Goal: Check status: Check status

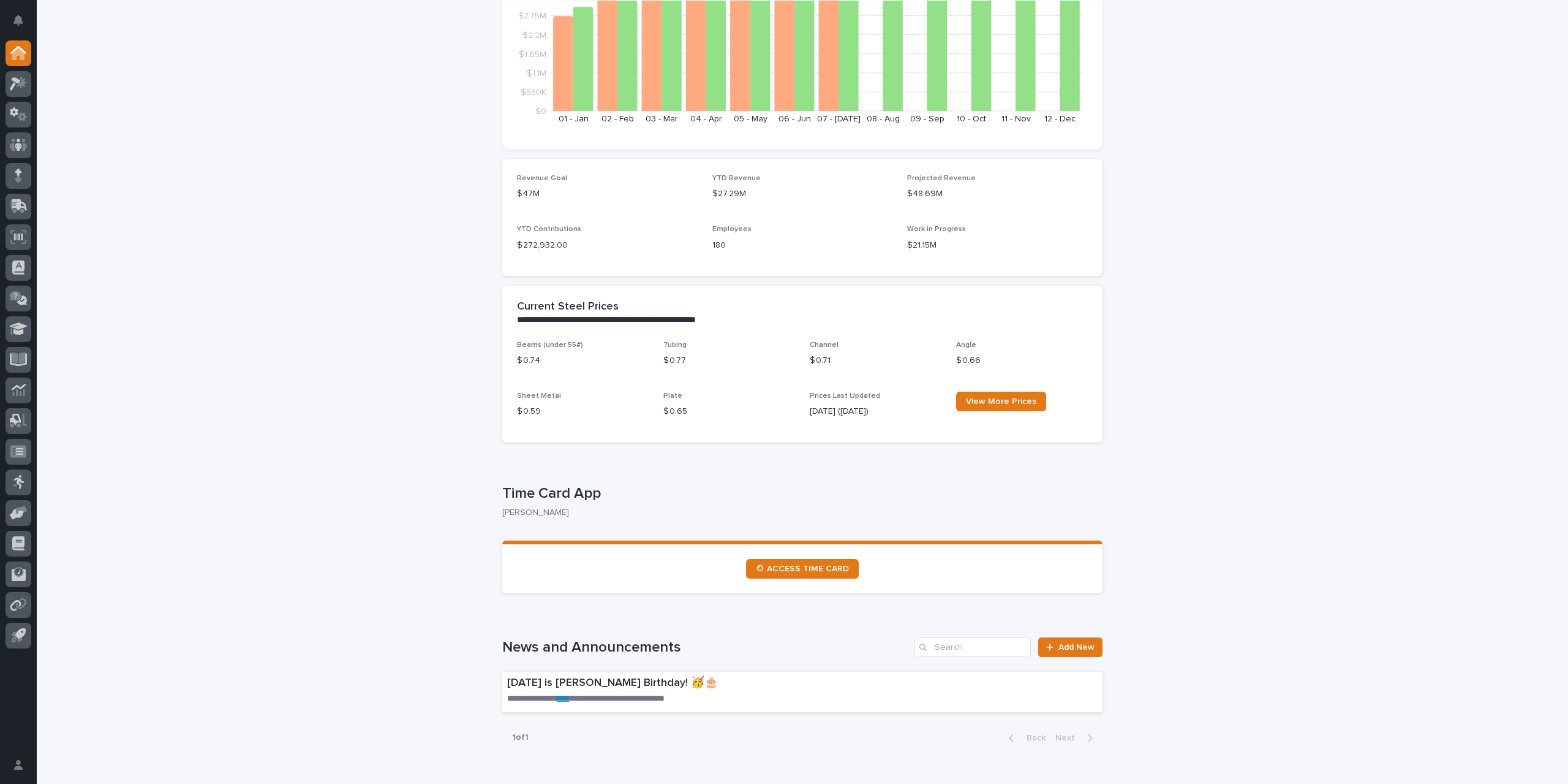
scroll to position [306, 0]
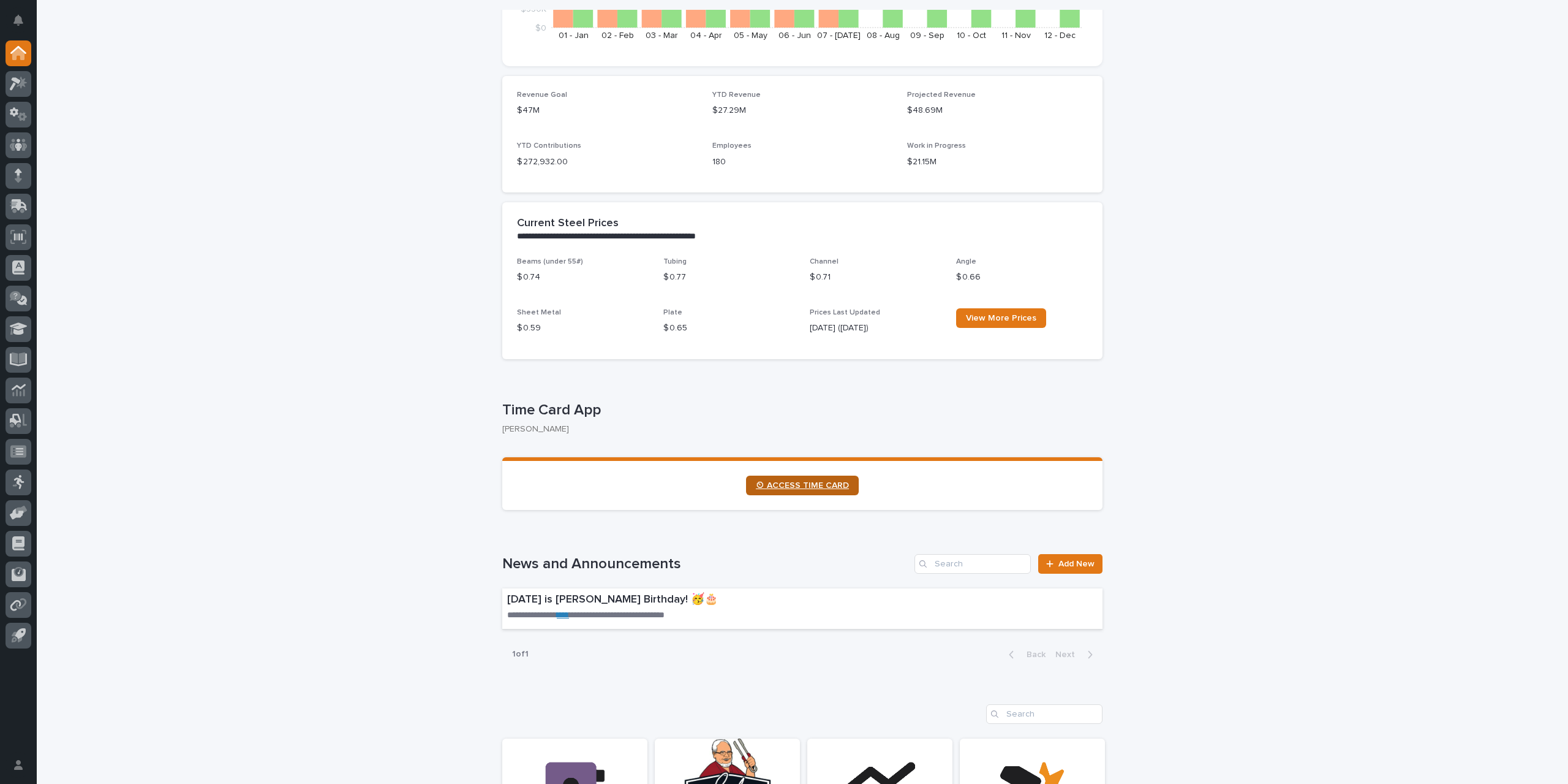
click at [808, 485] on span "⏲ ACCESS TIME CARD" at bounding box center [802, 485] width 93 height 8
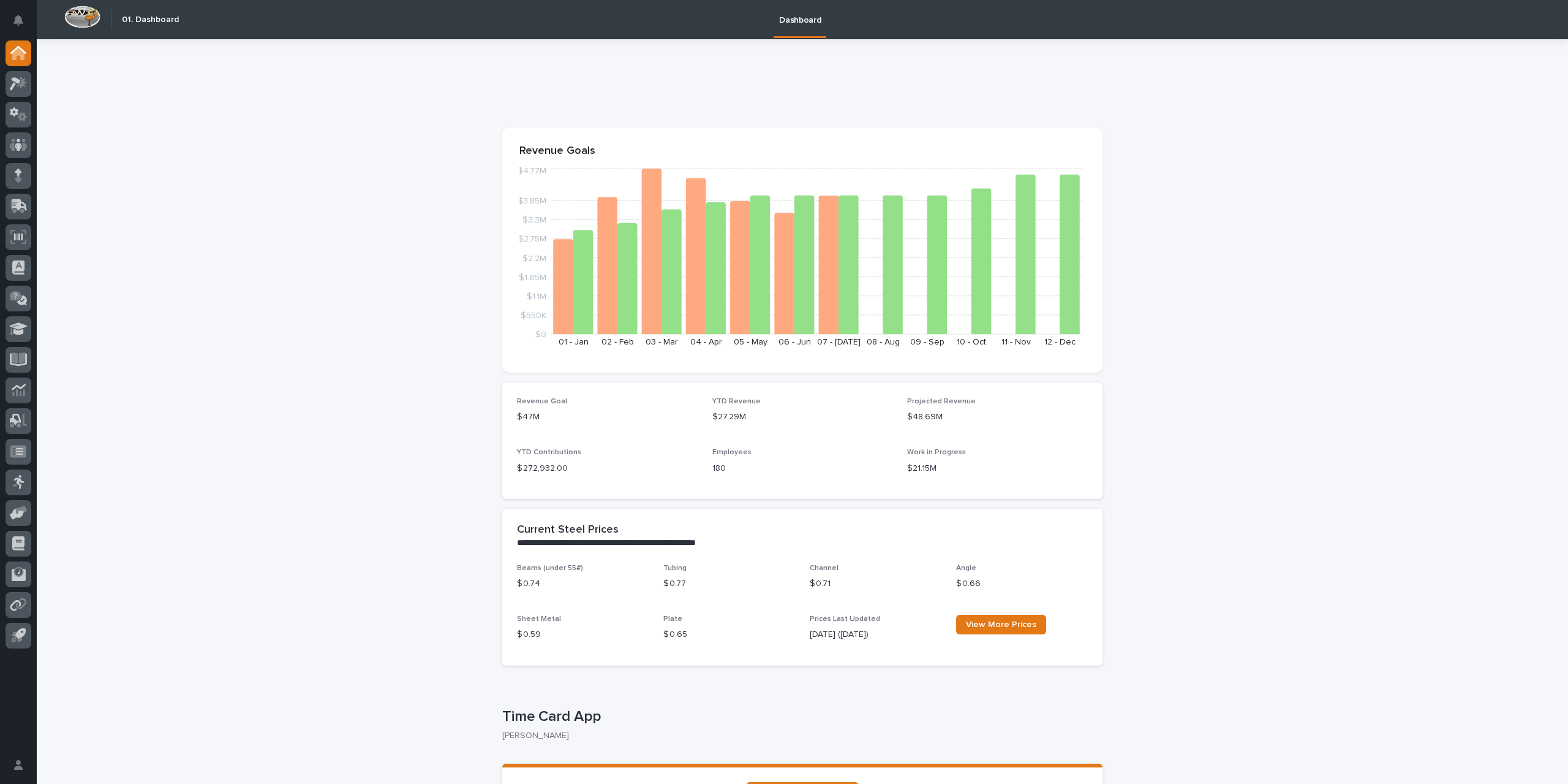
scroll to position [184, 0]
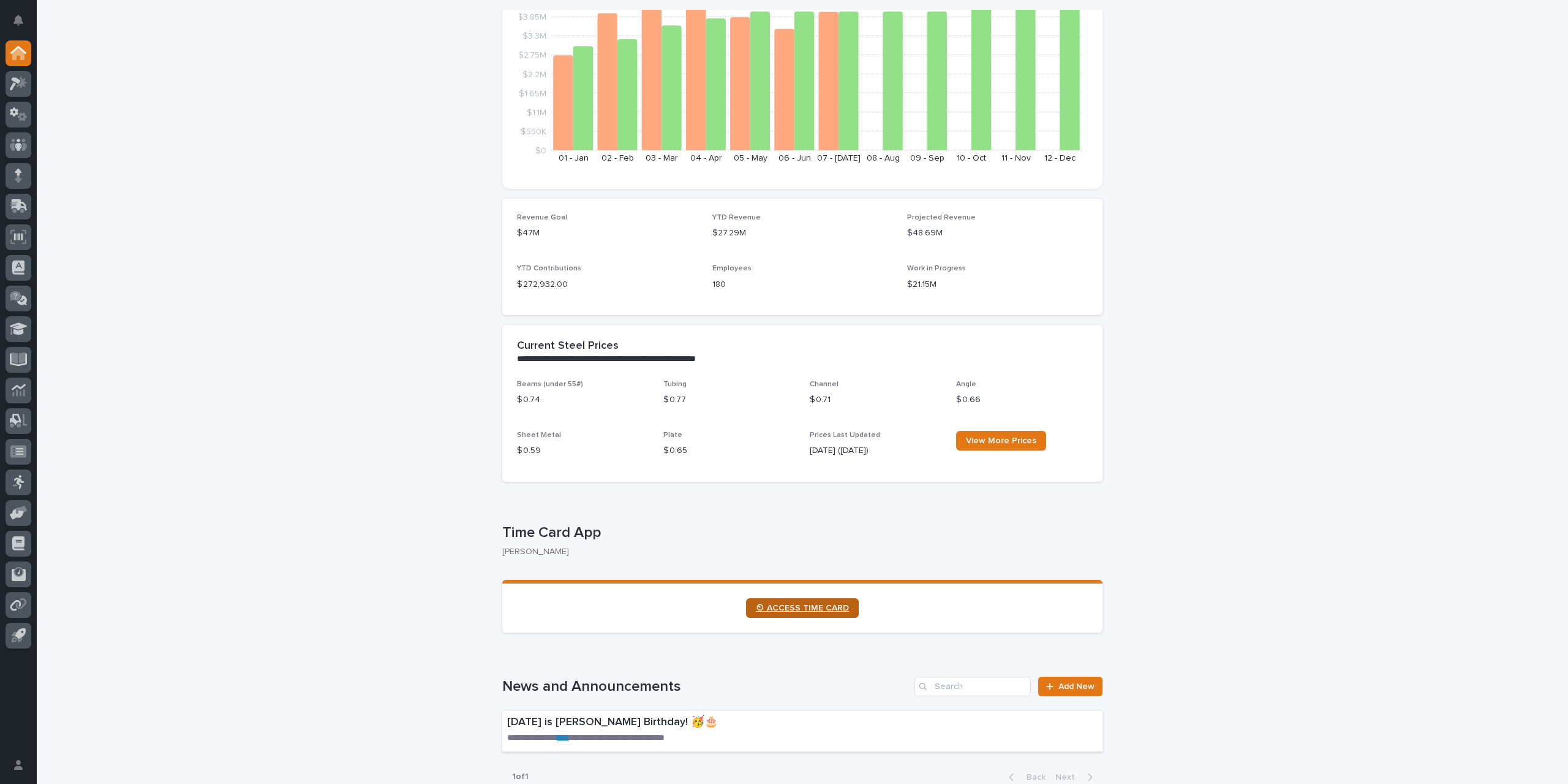
click at [814, 604] on span "⏲ ACCESS TIME CARD" at bounding box center [802, 608] width 93 height 8
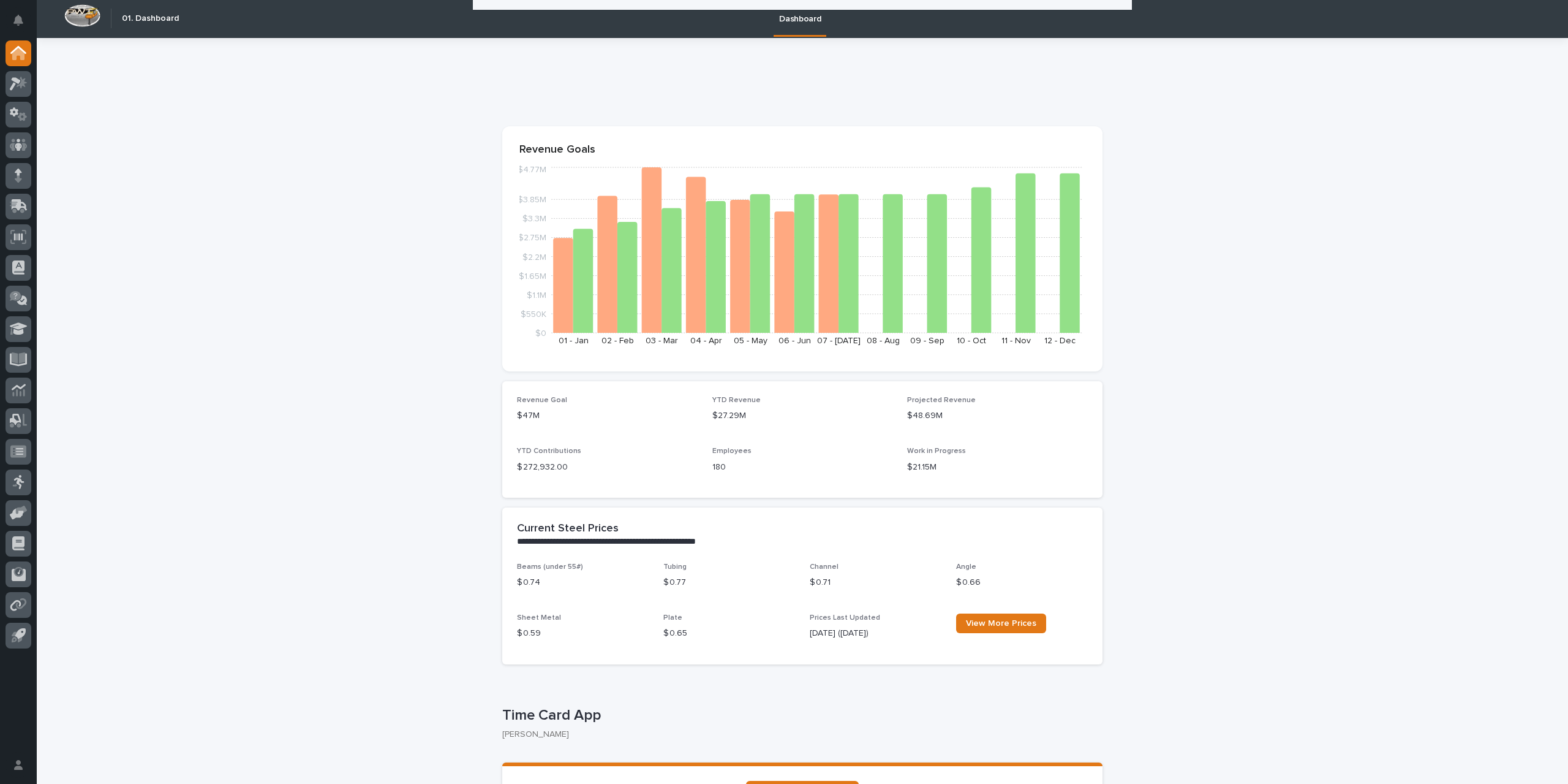
scroll to position [0, 0]
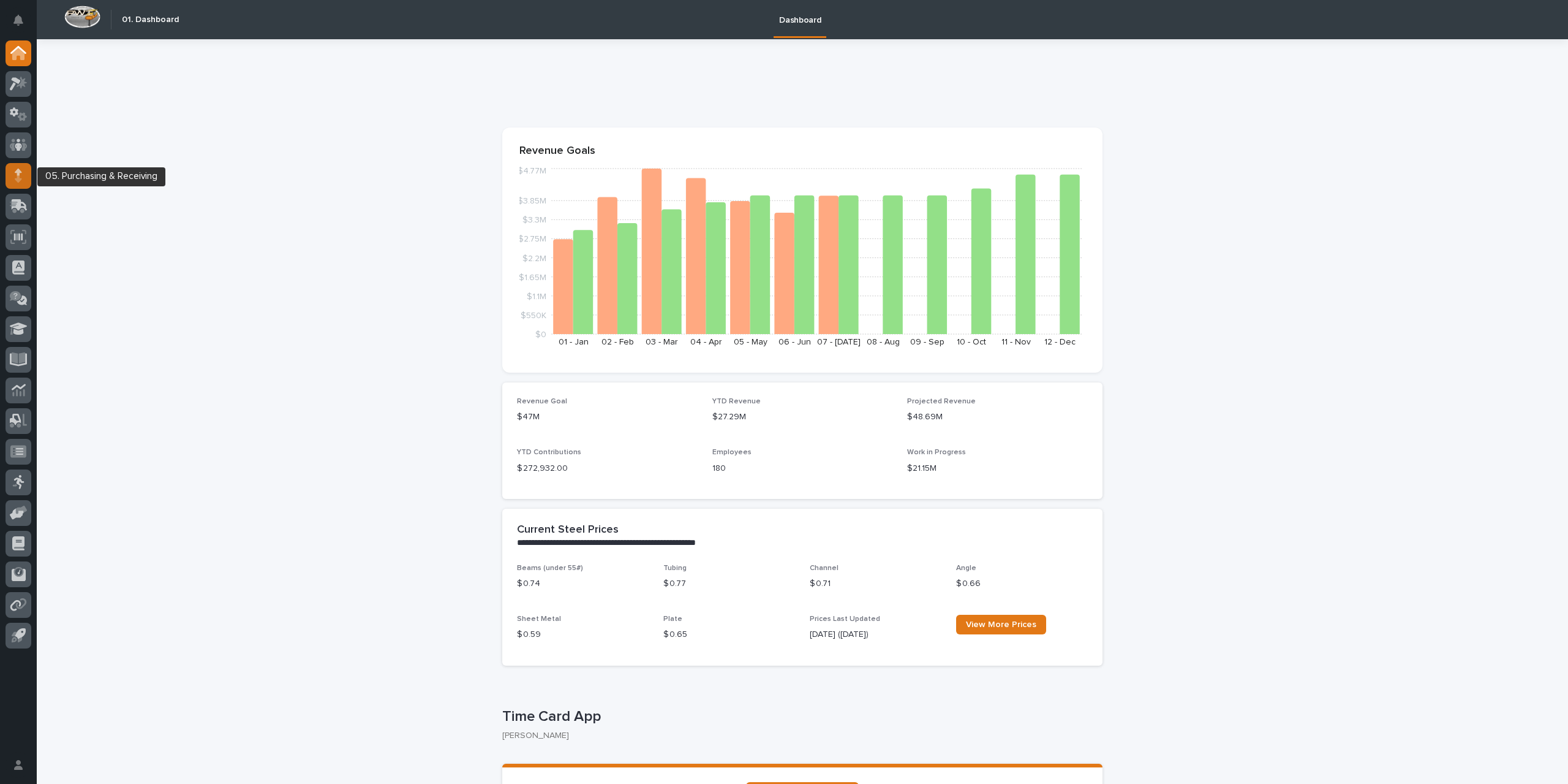
click at [12, 177] on div at bounding box center [19, 176] width 26 height 26
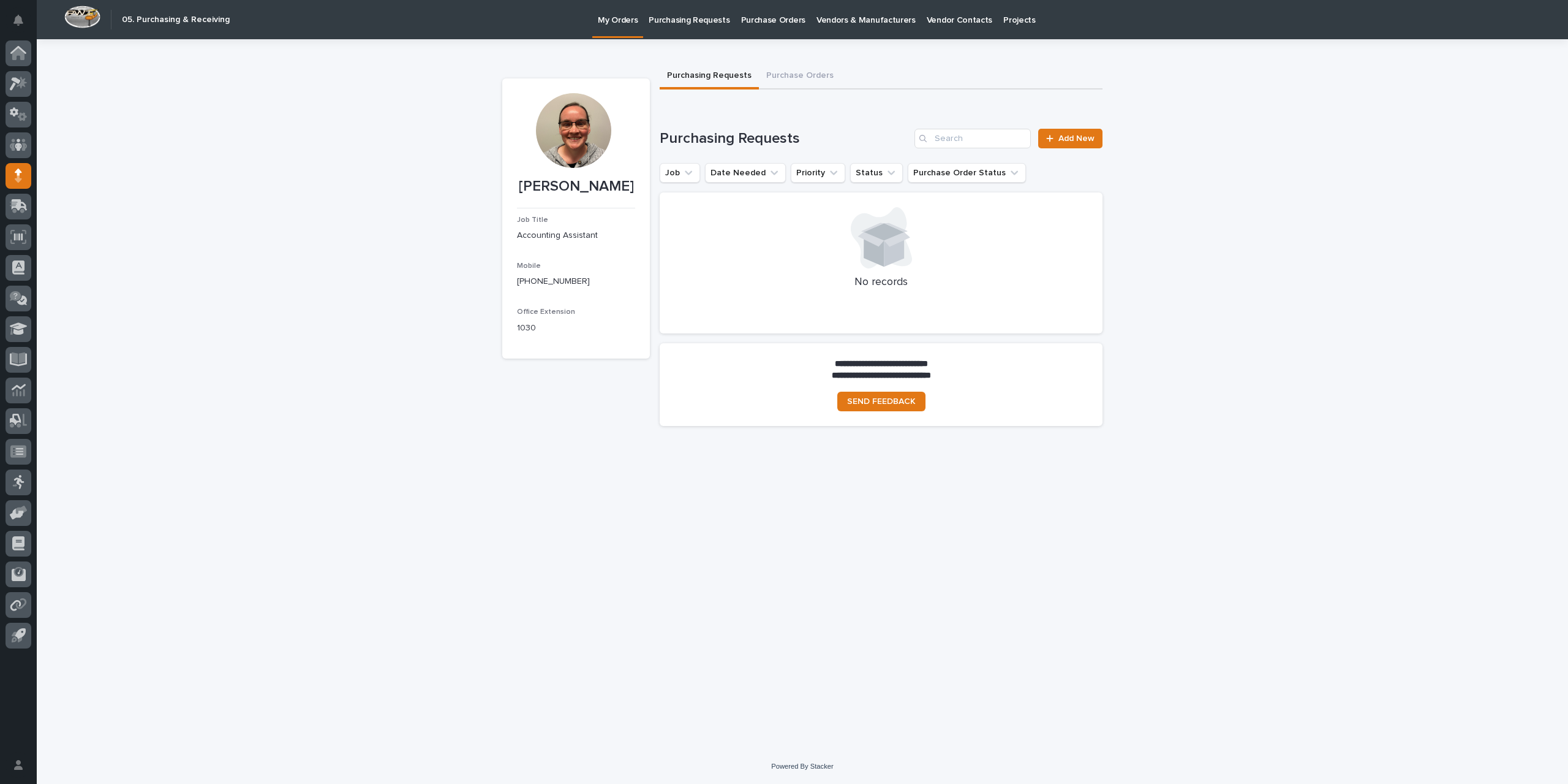
click at [761, 17] on p "Purchase Orders" at bounding box center [773, 13] width 65 height 26
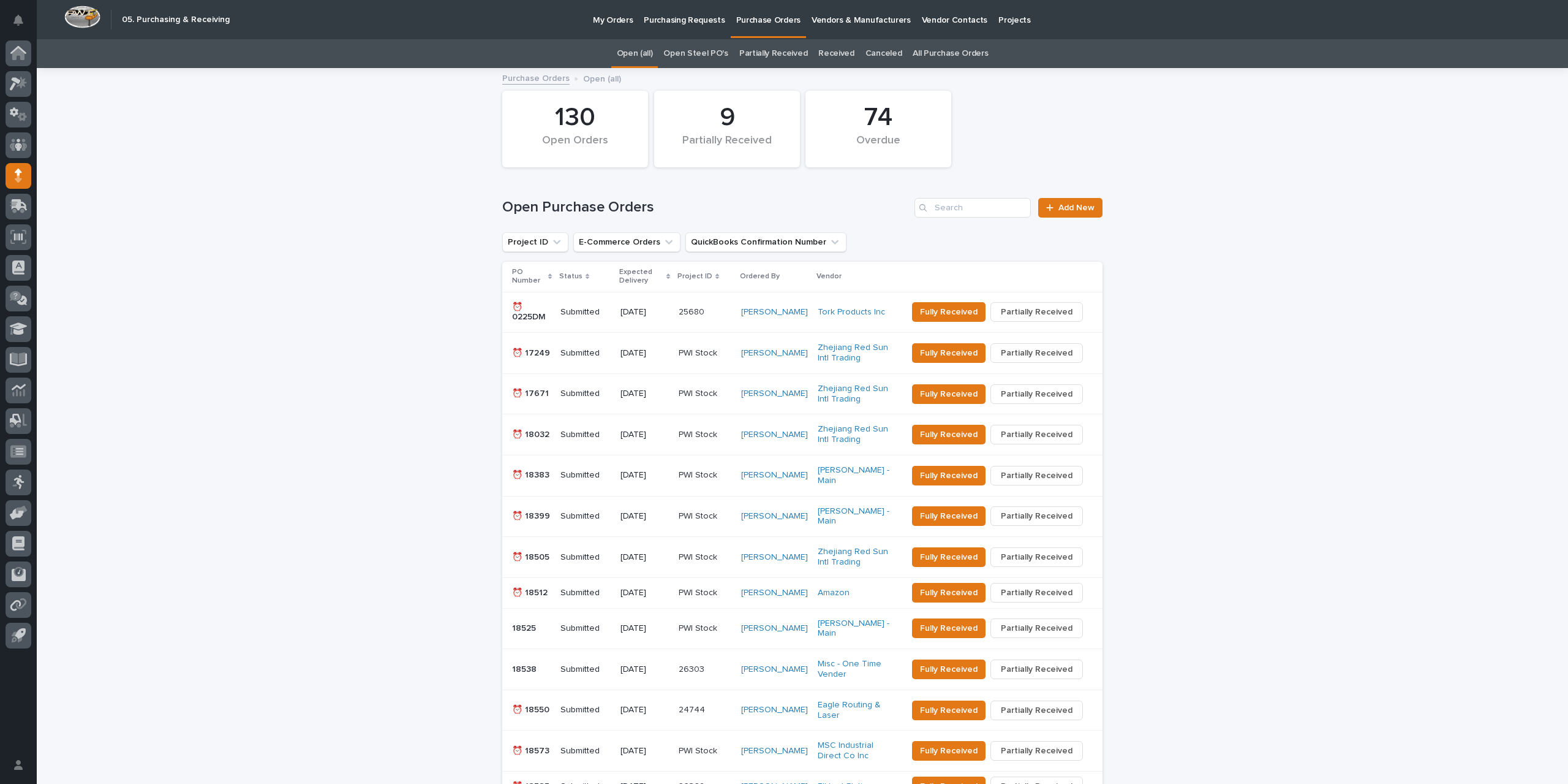
click at [934, 56] on link "All Purchase Orders" at bounding box center [950, 54] width 76 height 29
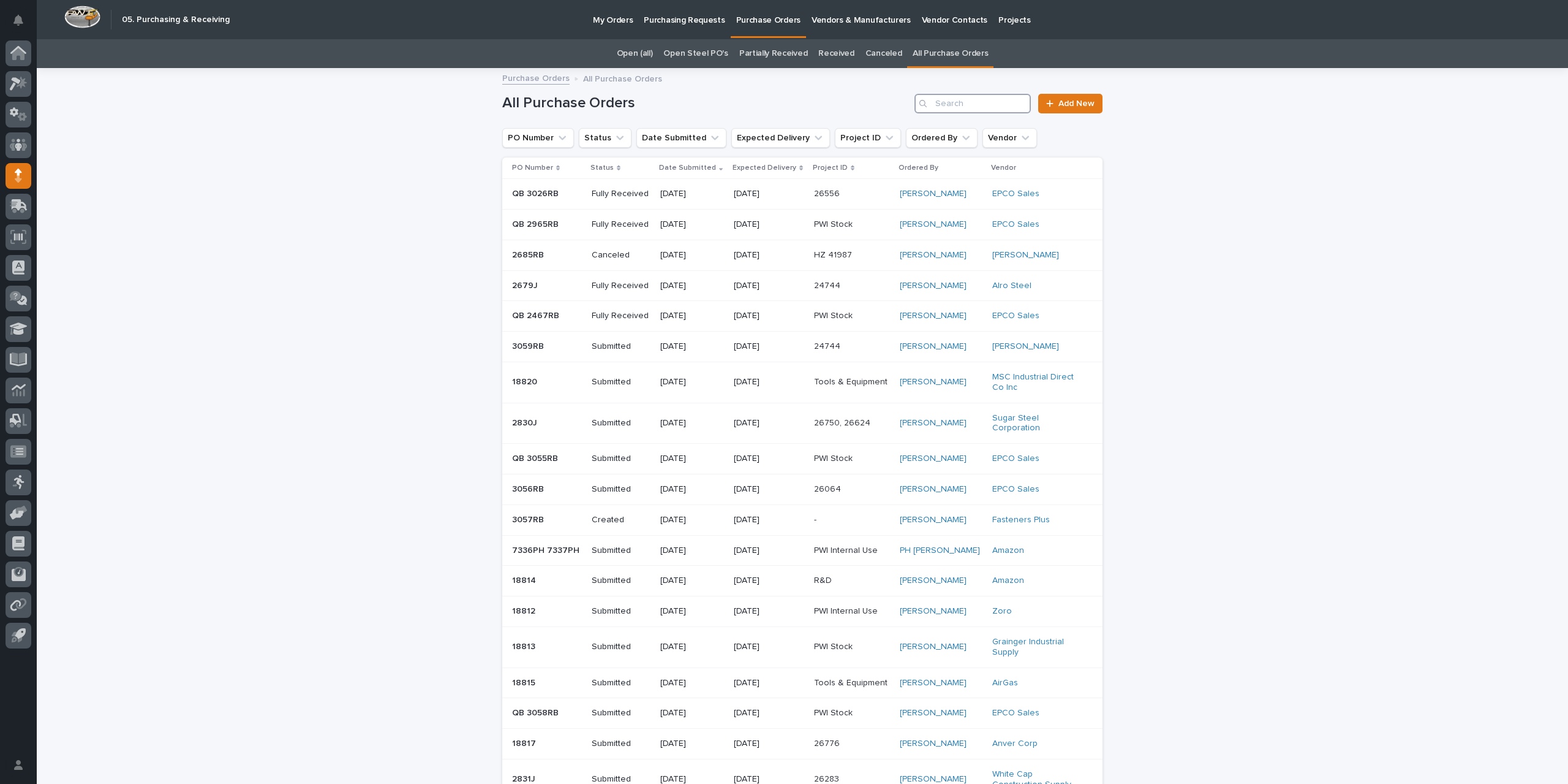
click at [983, 102] on input "Search" at bounding box center [973, 103] width 116 height 19
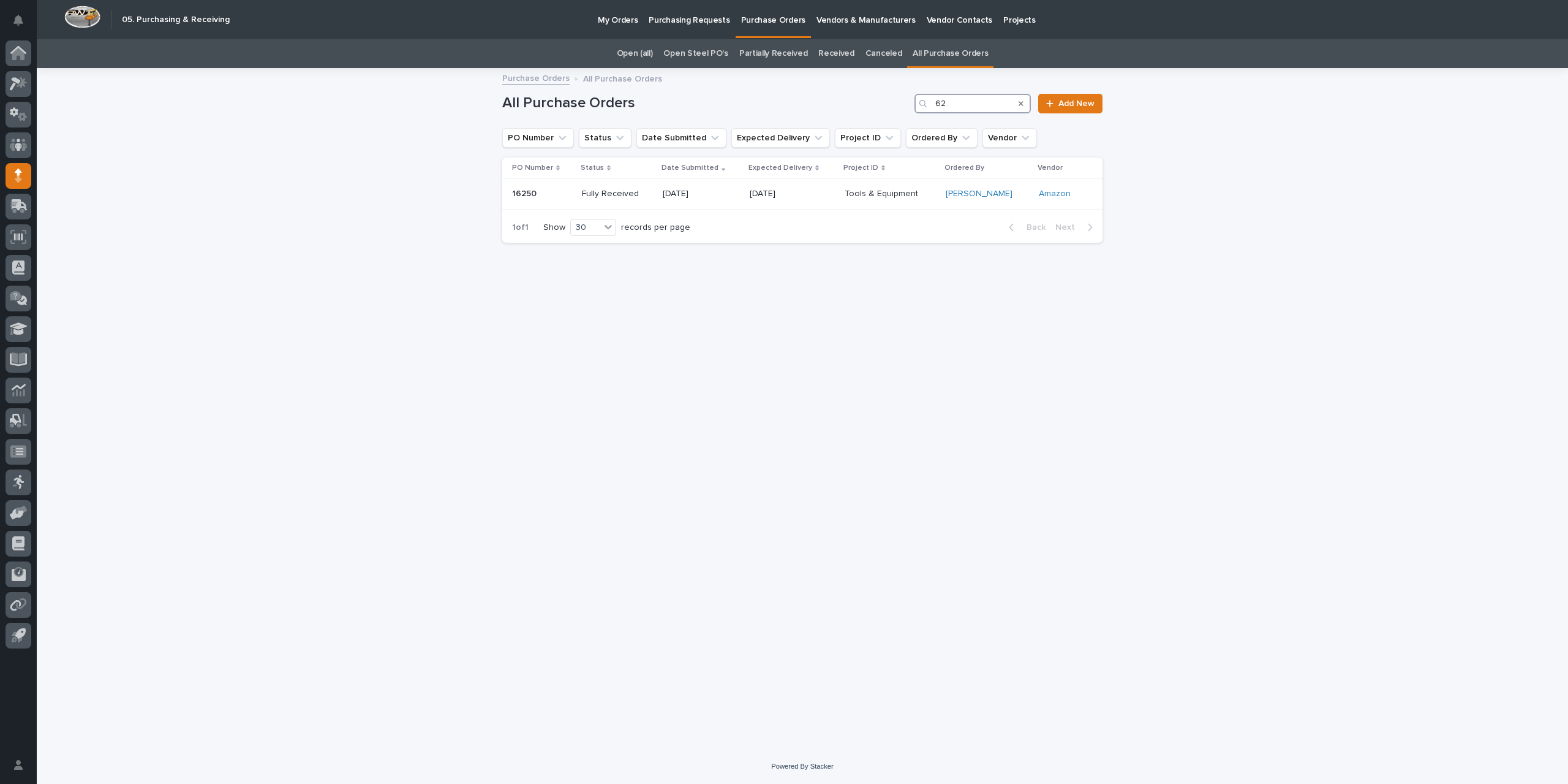
type input "6"
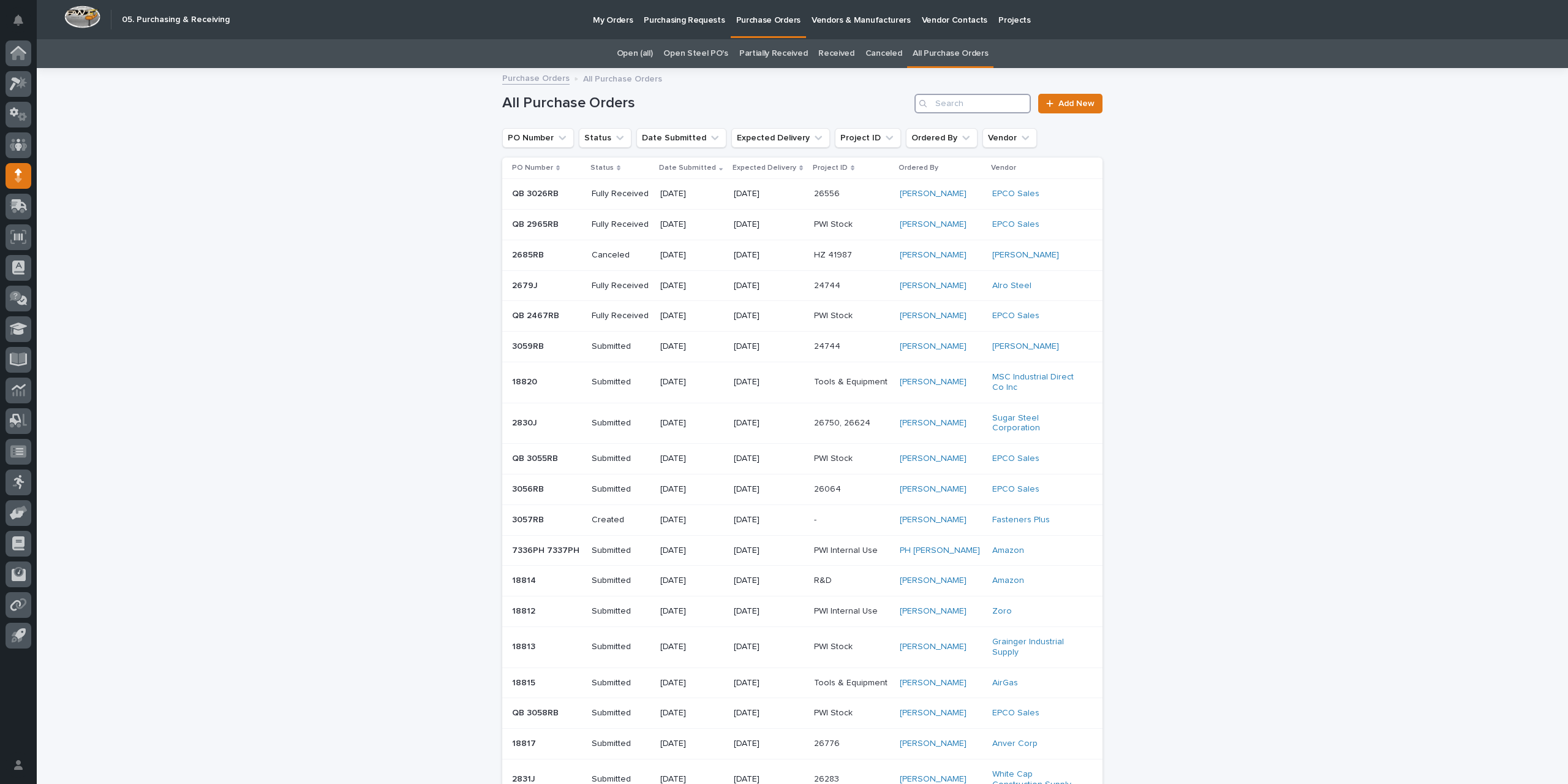
click at [946, 100] on input "Search" at bounding box center [973, 103] width 116 height 19
type input "2773"
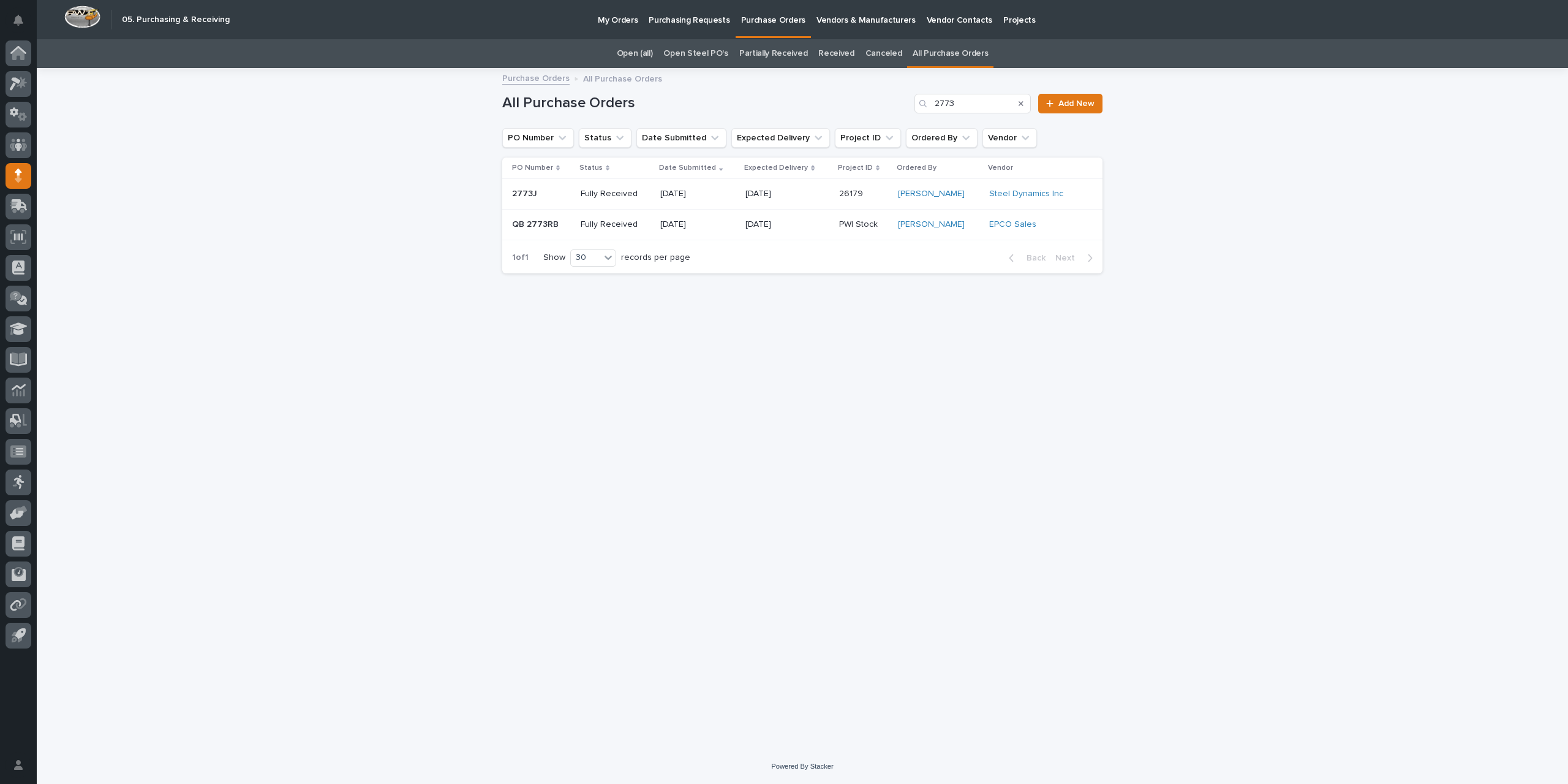
click at [773, 195] on p "[DATE]" at bounding box center [787, 194] width 83 height 10
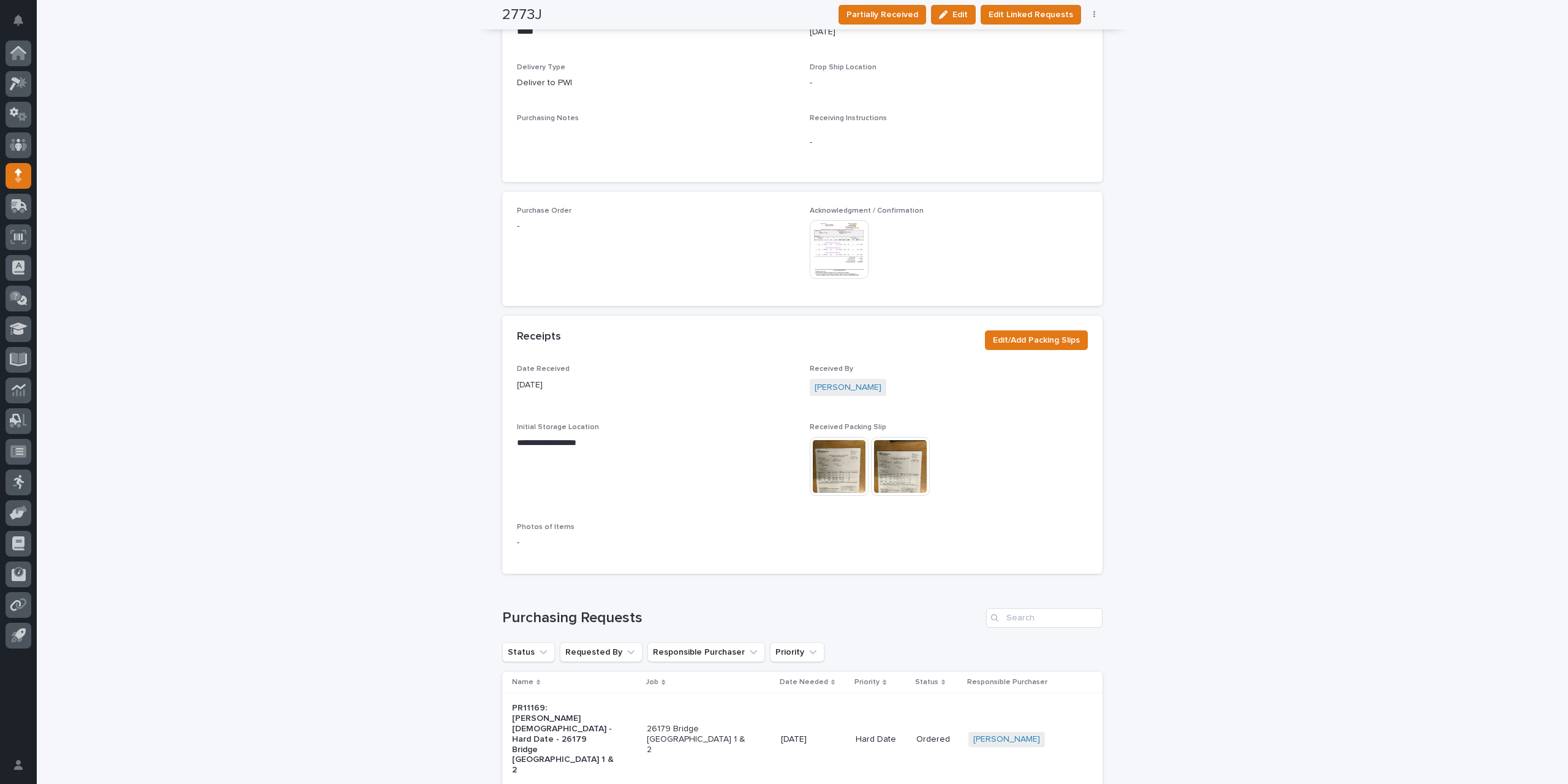
scroll to position [586, 0]
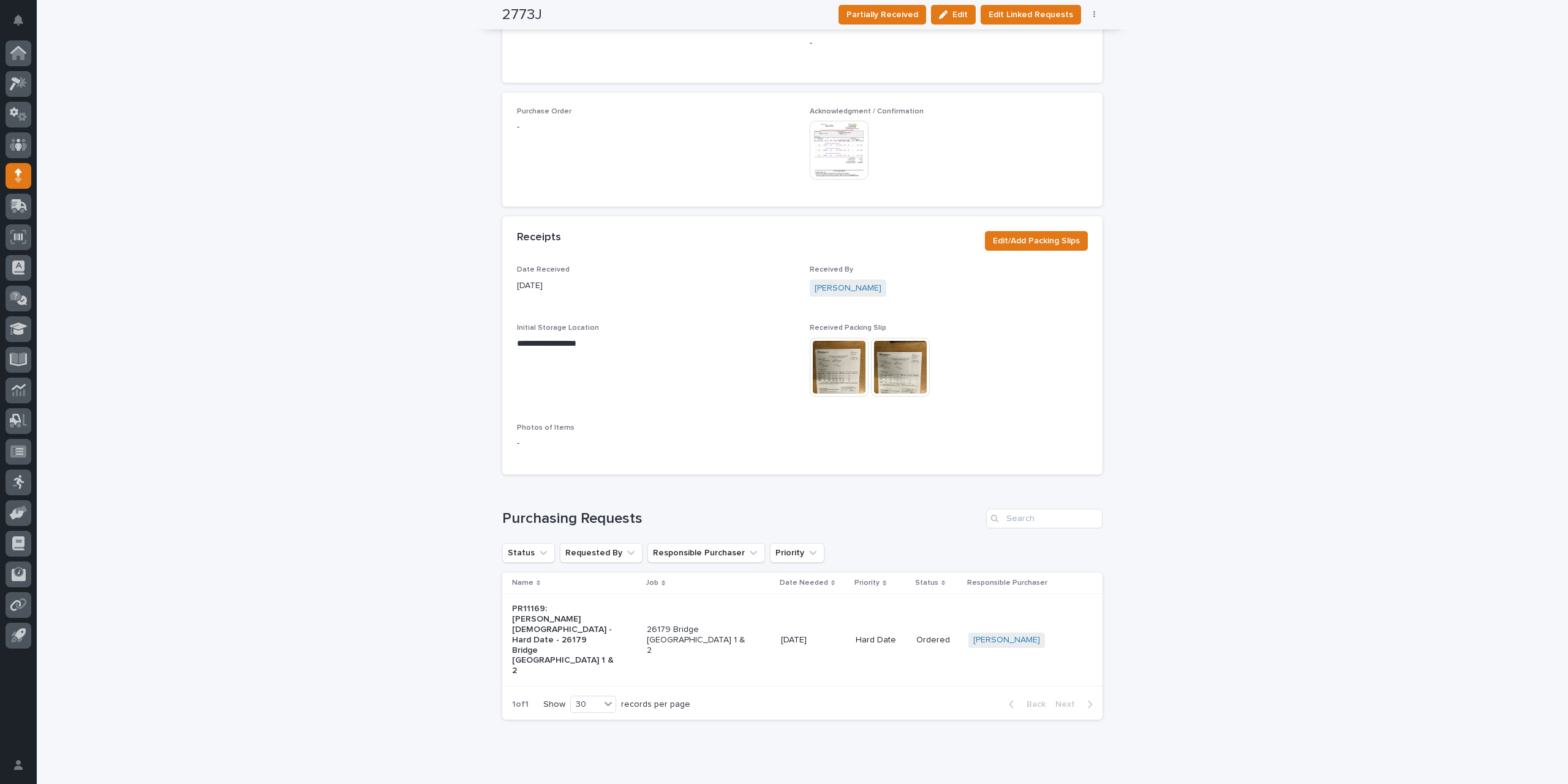
click at [846, 160] on img at bounding box center [839, 150] width 59 height 59
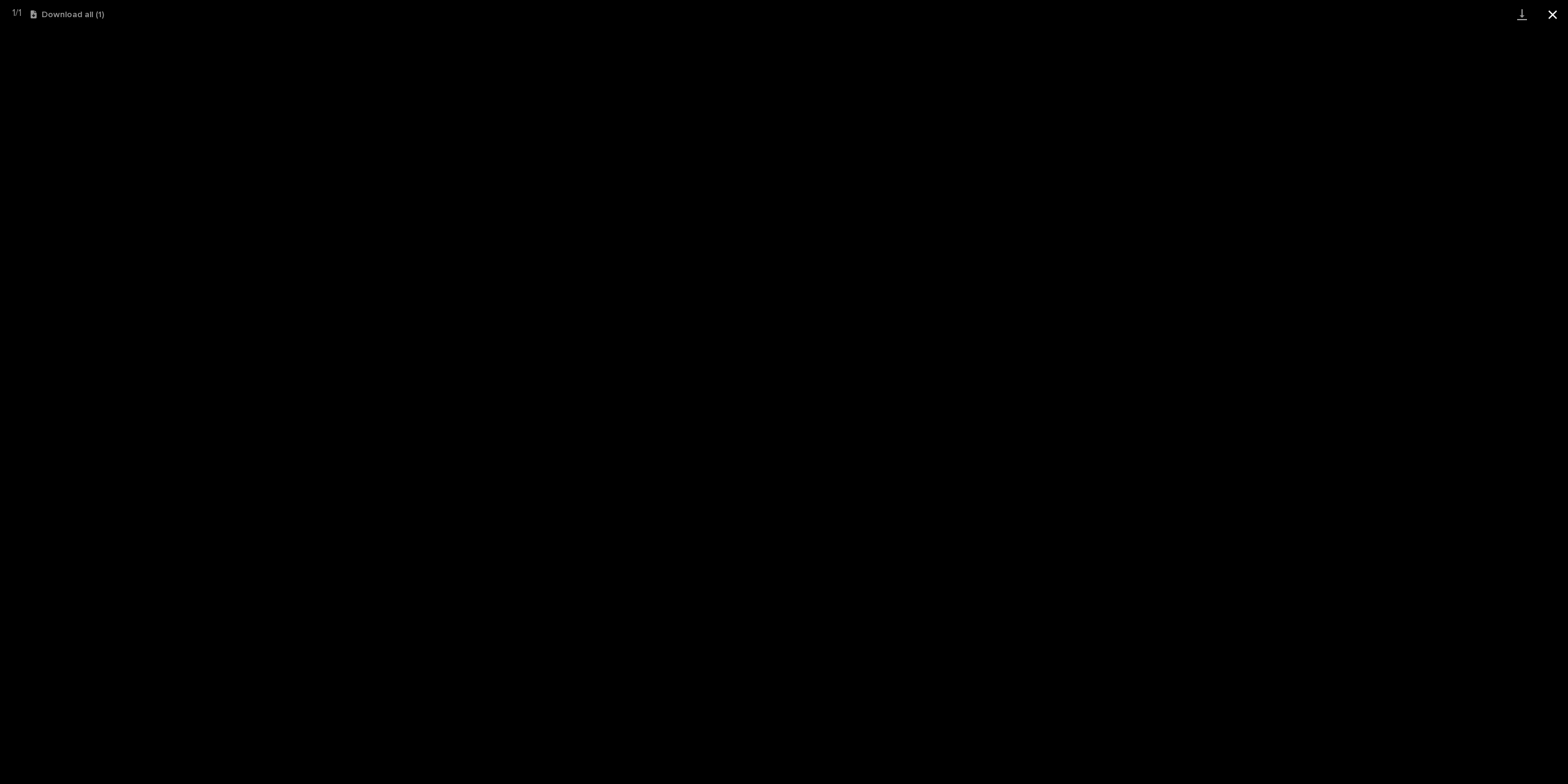
click at [1554, 17] on button "Close gallery" at bounding box center [1552, 14] width 30 height 29
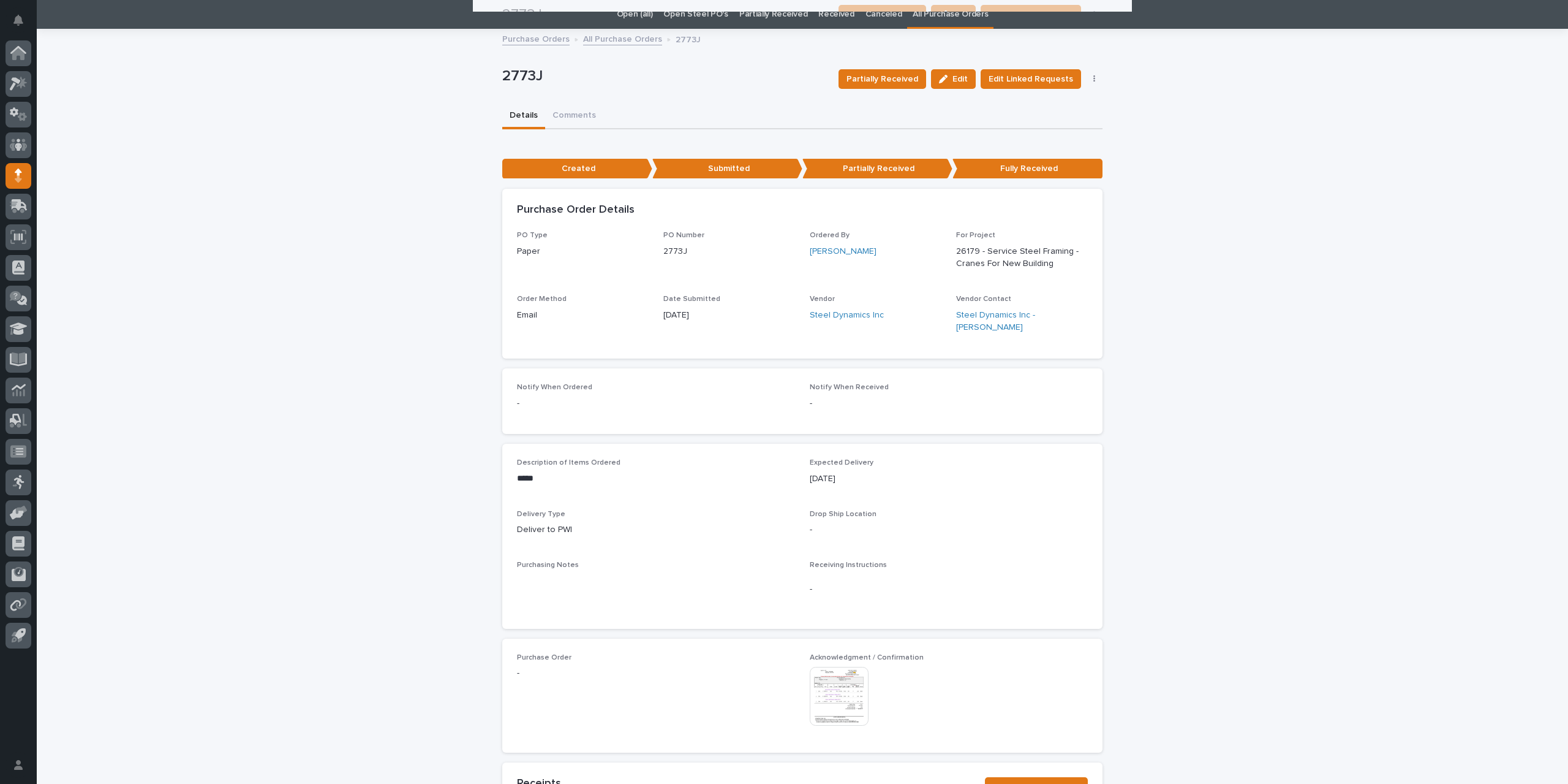
scroll to position [0, 0]
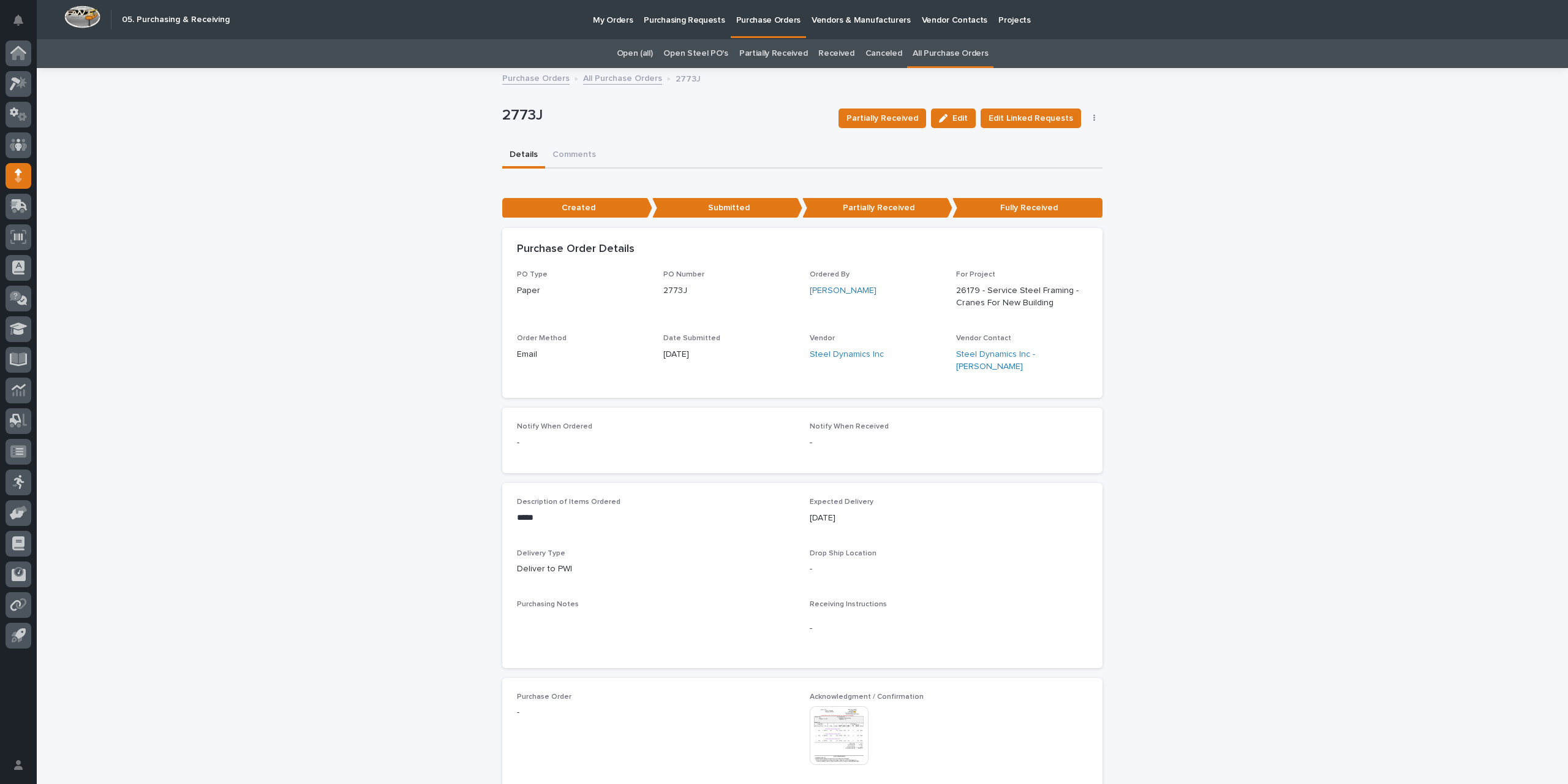
click at [616, 77] on link "All Purchase Orders" at bounding box center [623, 78] width 79 height 14
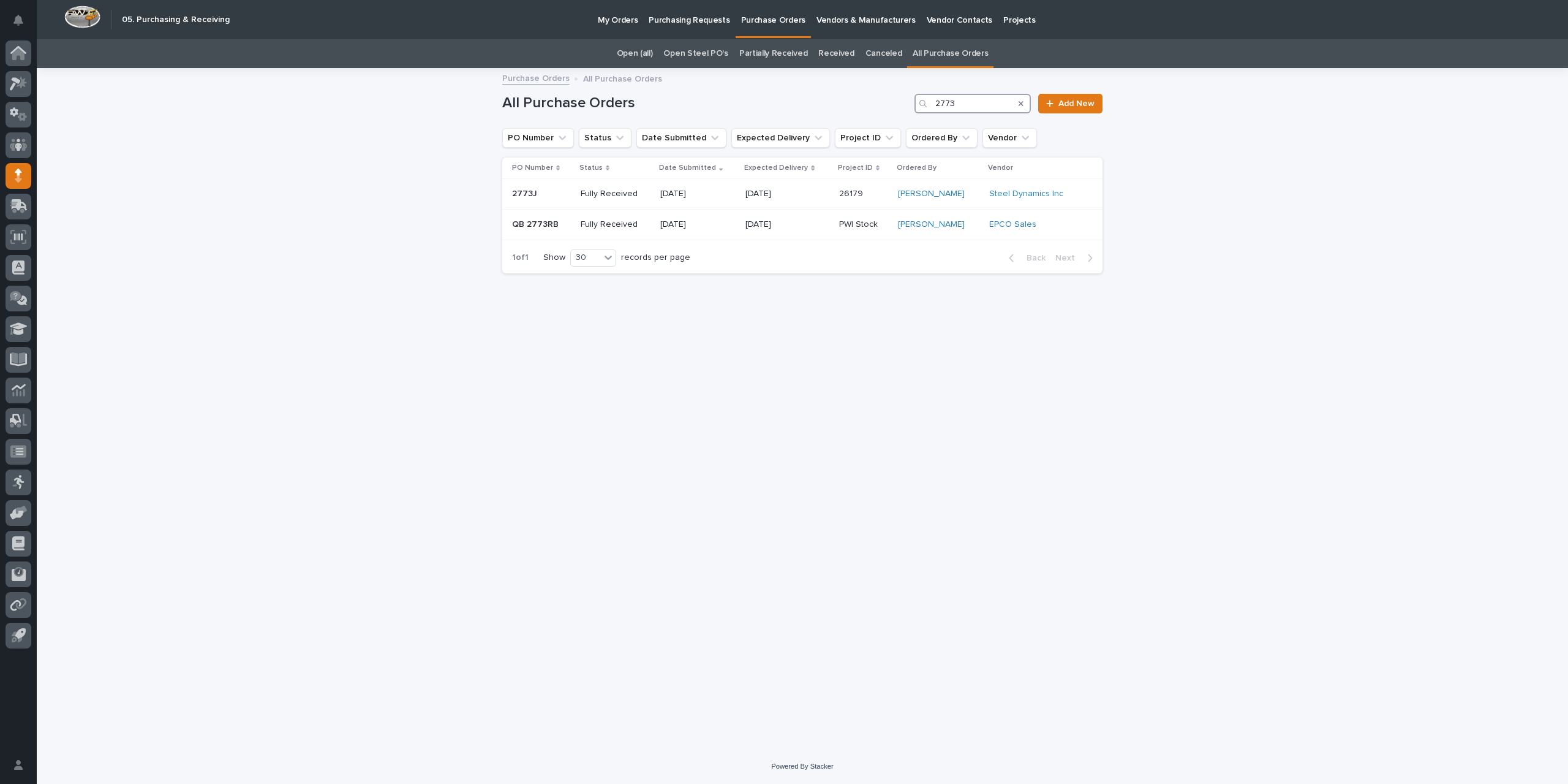
drag, startPoint x: 974, startPoint y: 101, endPoint x: 833, endPoint y: 114, distance: 141.6
click at [833, 114] on div "All Purchase Orders 2773 Add New" at bounding box center [802, 98] width 600 height 59
type input "2511"
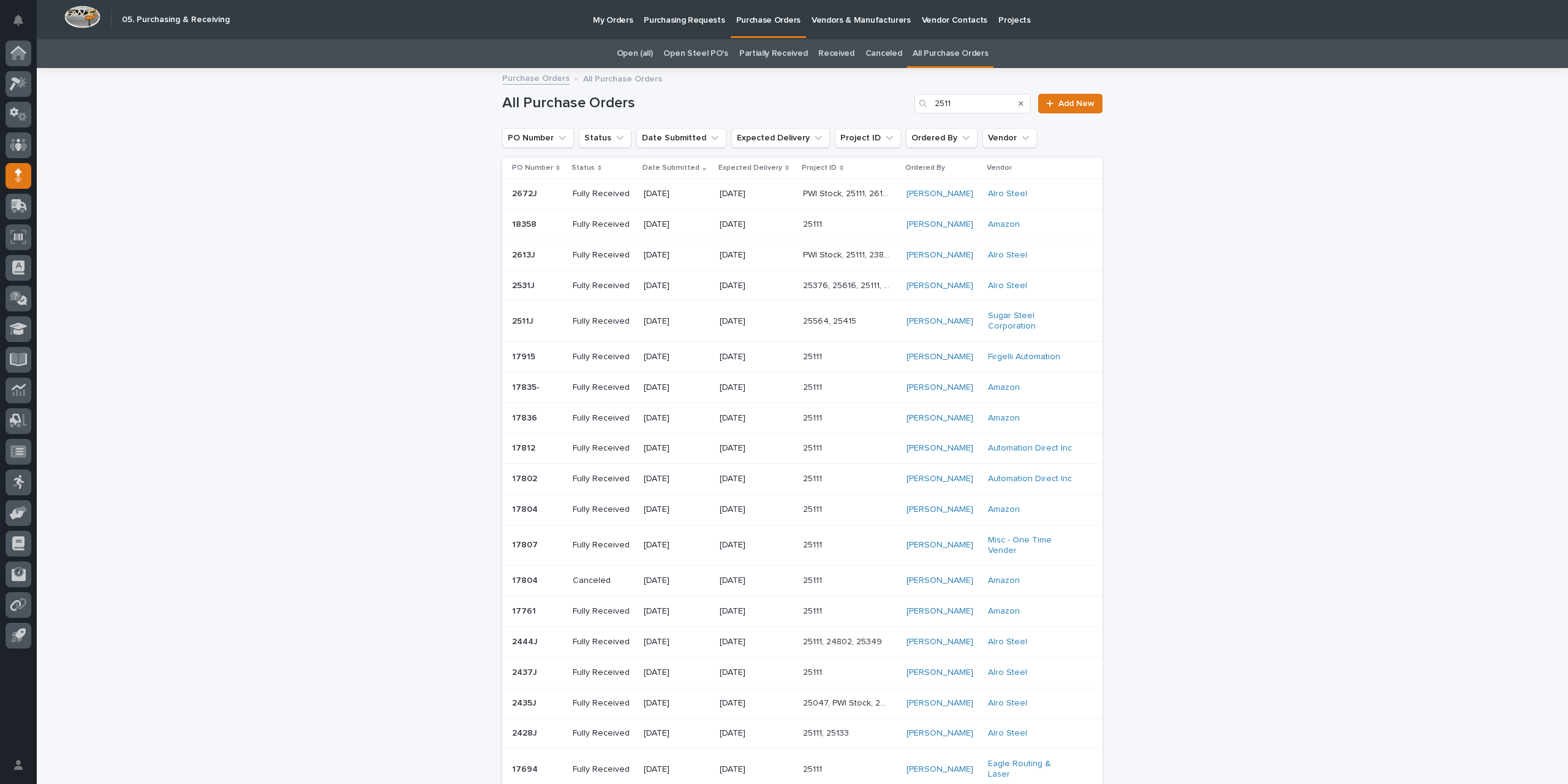
click at [671, 318] on p "[DATE]" at bounding box center [677, 321] width 66 height 10
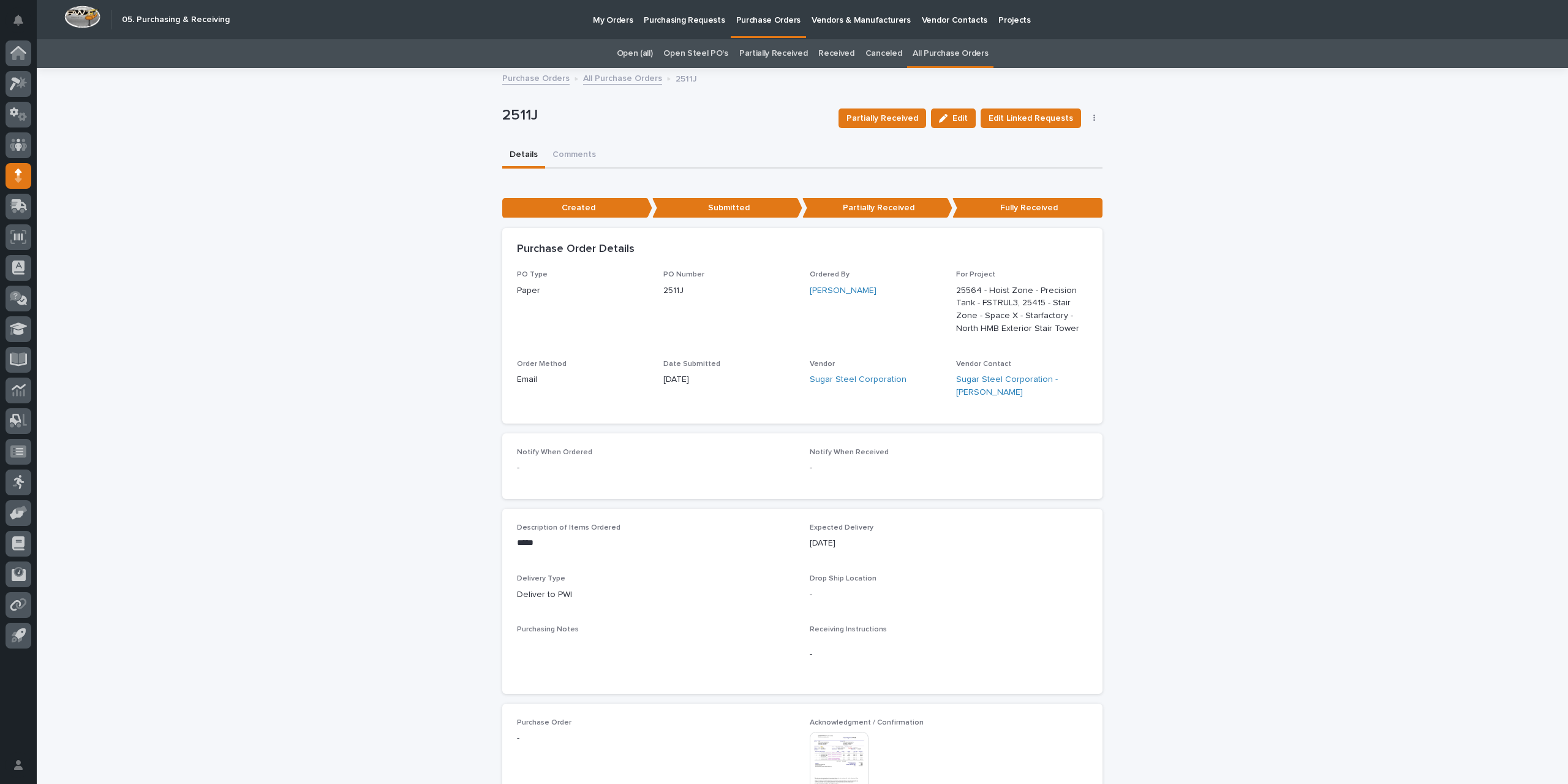
scroll to position [184, 0]
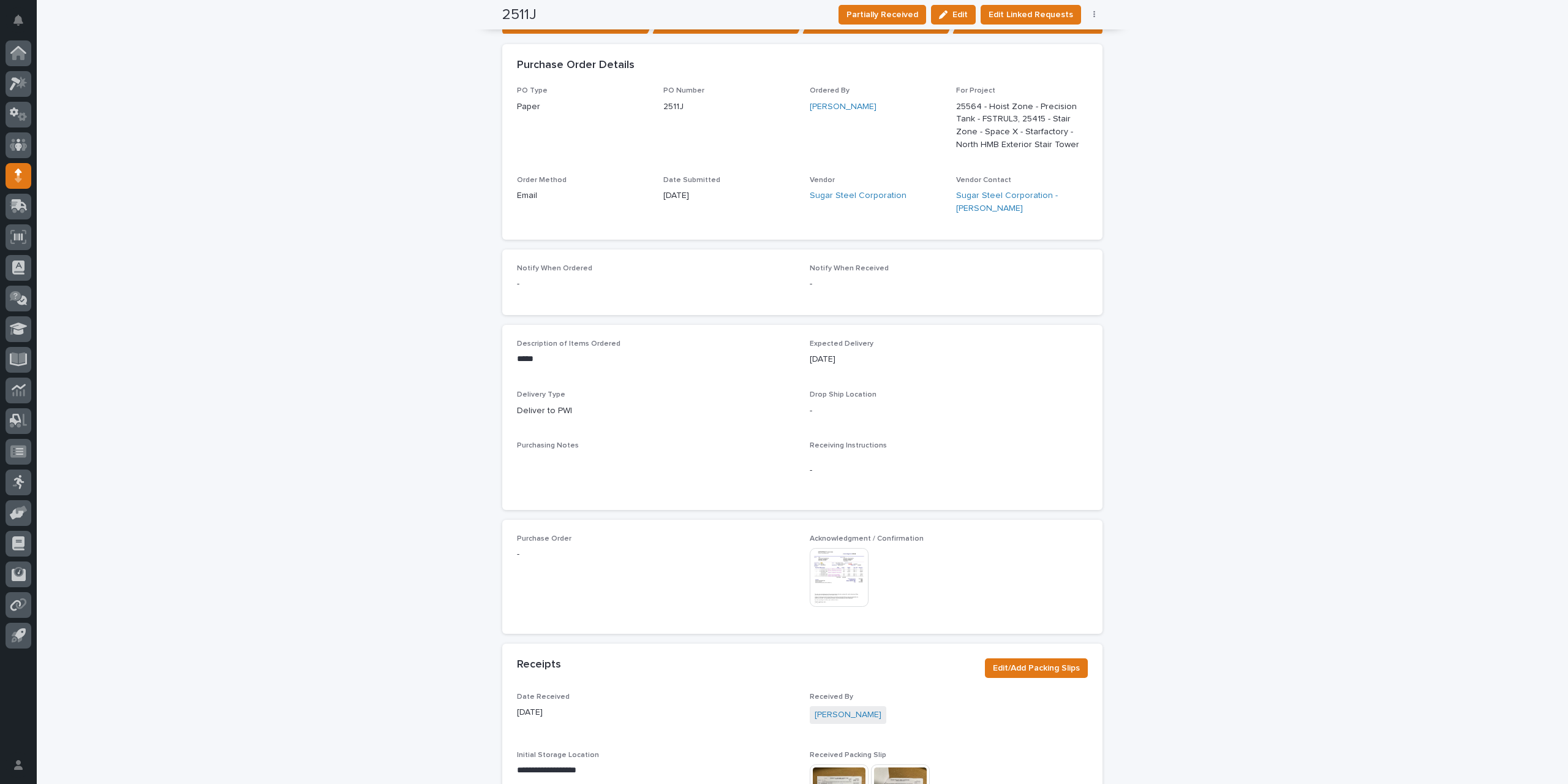
click at [832, 574] on img at bounding box center [839, 577] width 59 height 59
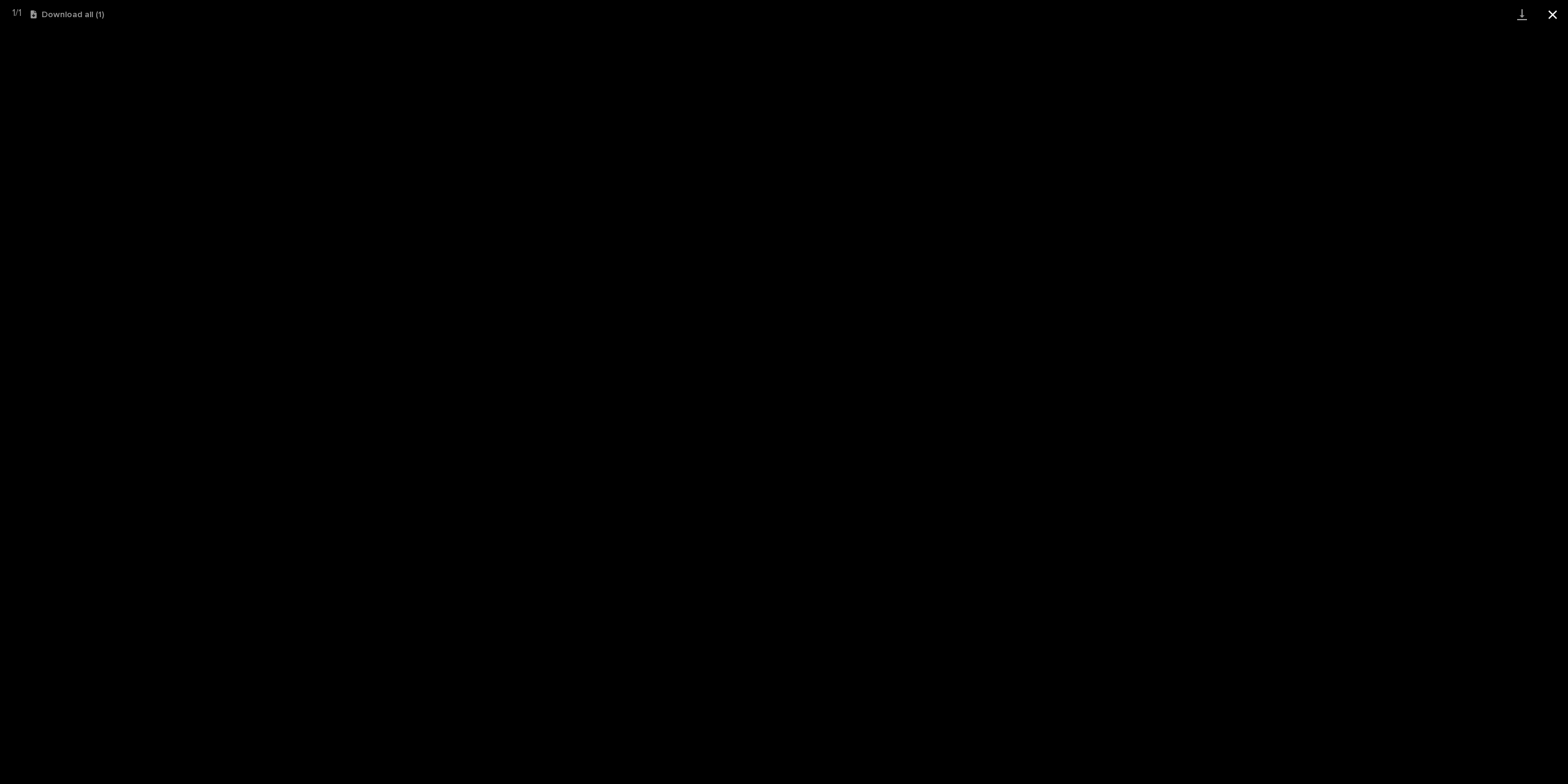
click at [1558, 9] on button "Close gallery" at bounding box center [1552, 14] width 30 height 29
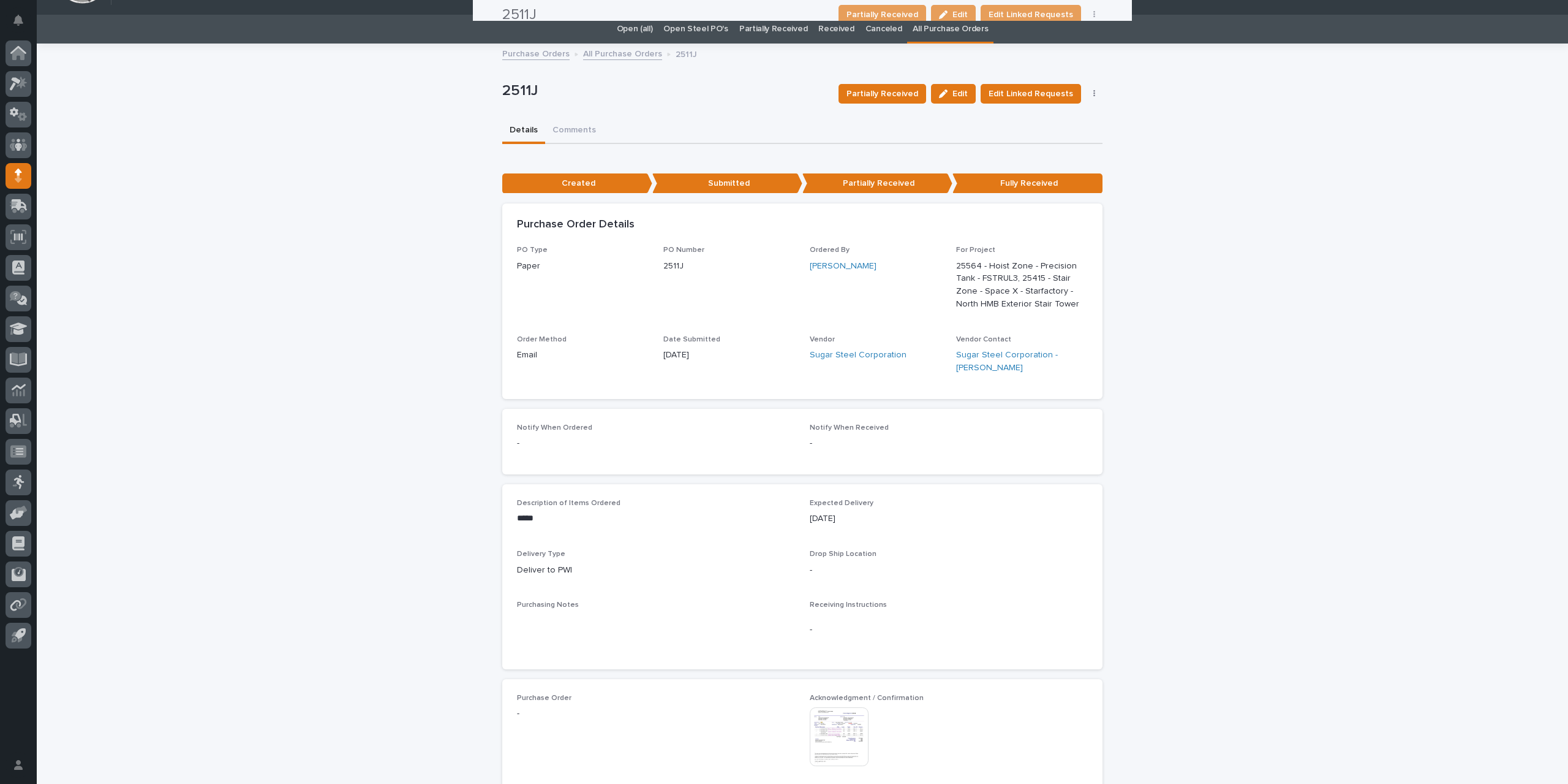
scroll to position [0, 0]
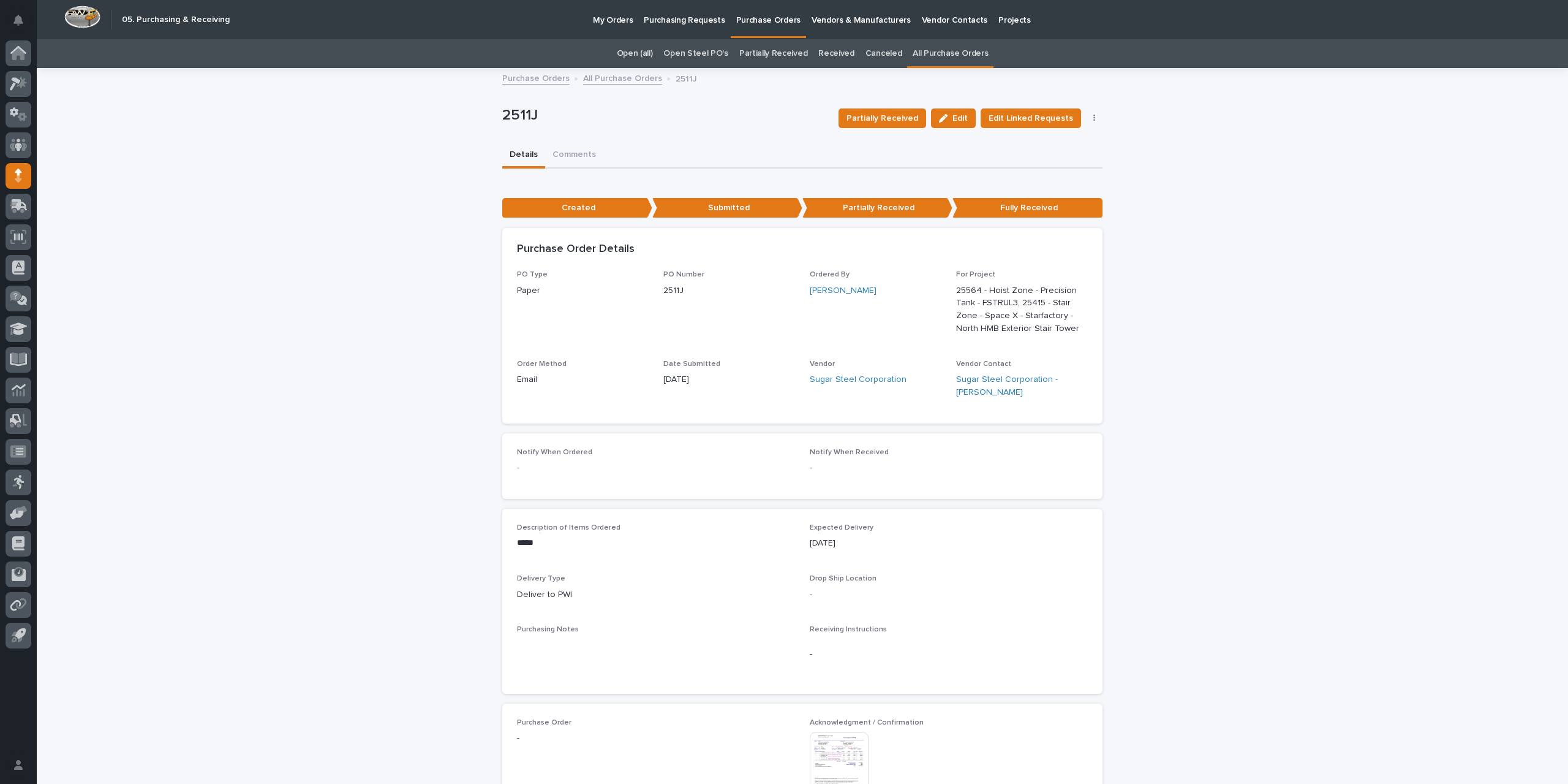
click at [612, 76] on link "All Purchase Orders" at bounding box center [623, 78] width 79 height 14
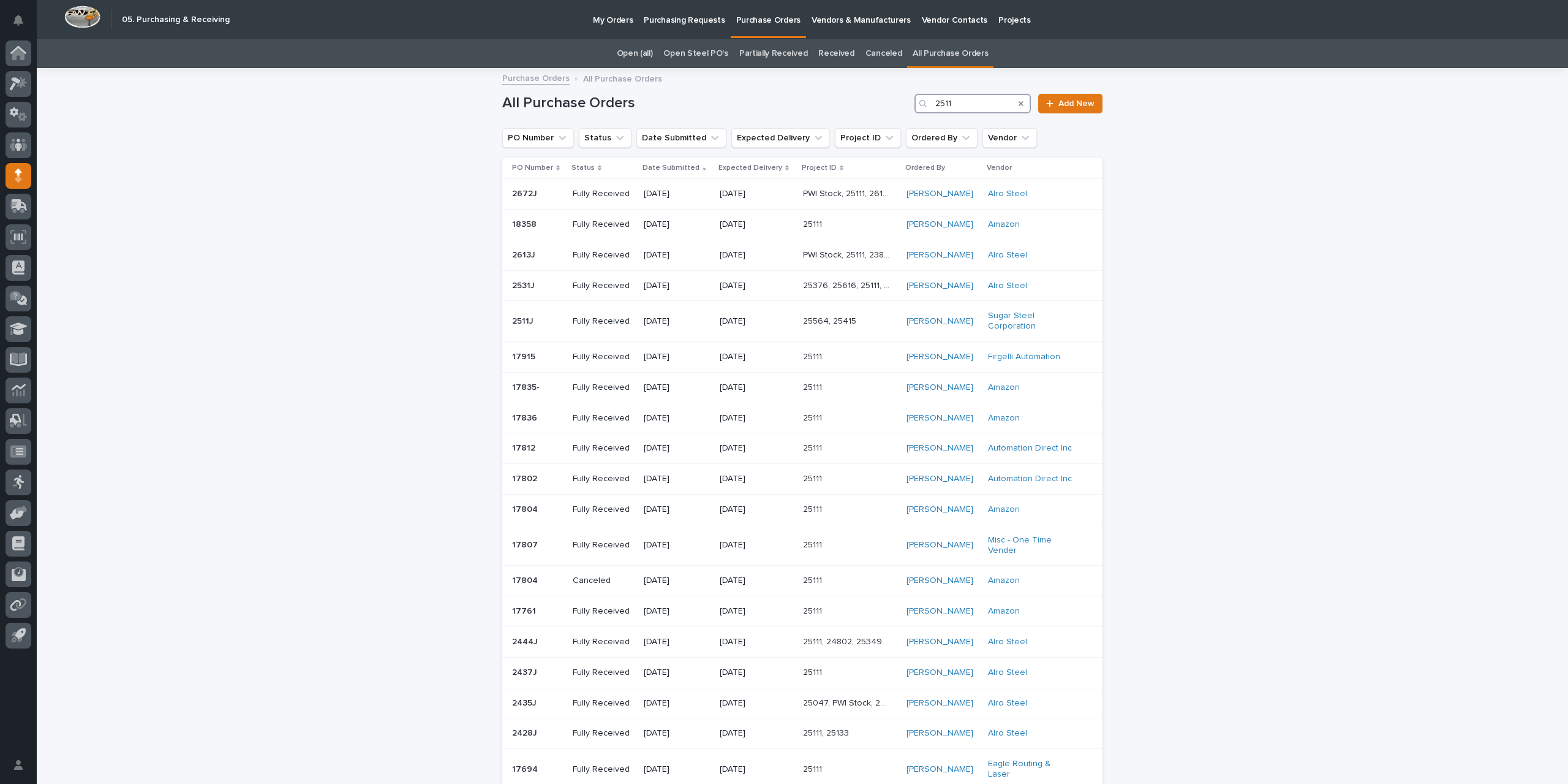
drag, startPoint x: 967, startPoint y: 102, endPoint x: 798, endPoint y: 113, distance: 169.4
click at [798, 113] on div "All Purchase Orders 2511 Add New" at bounding box center [802, 98] width 600 height 59
type input "2786"
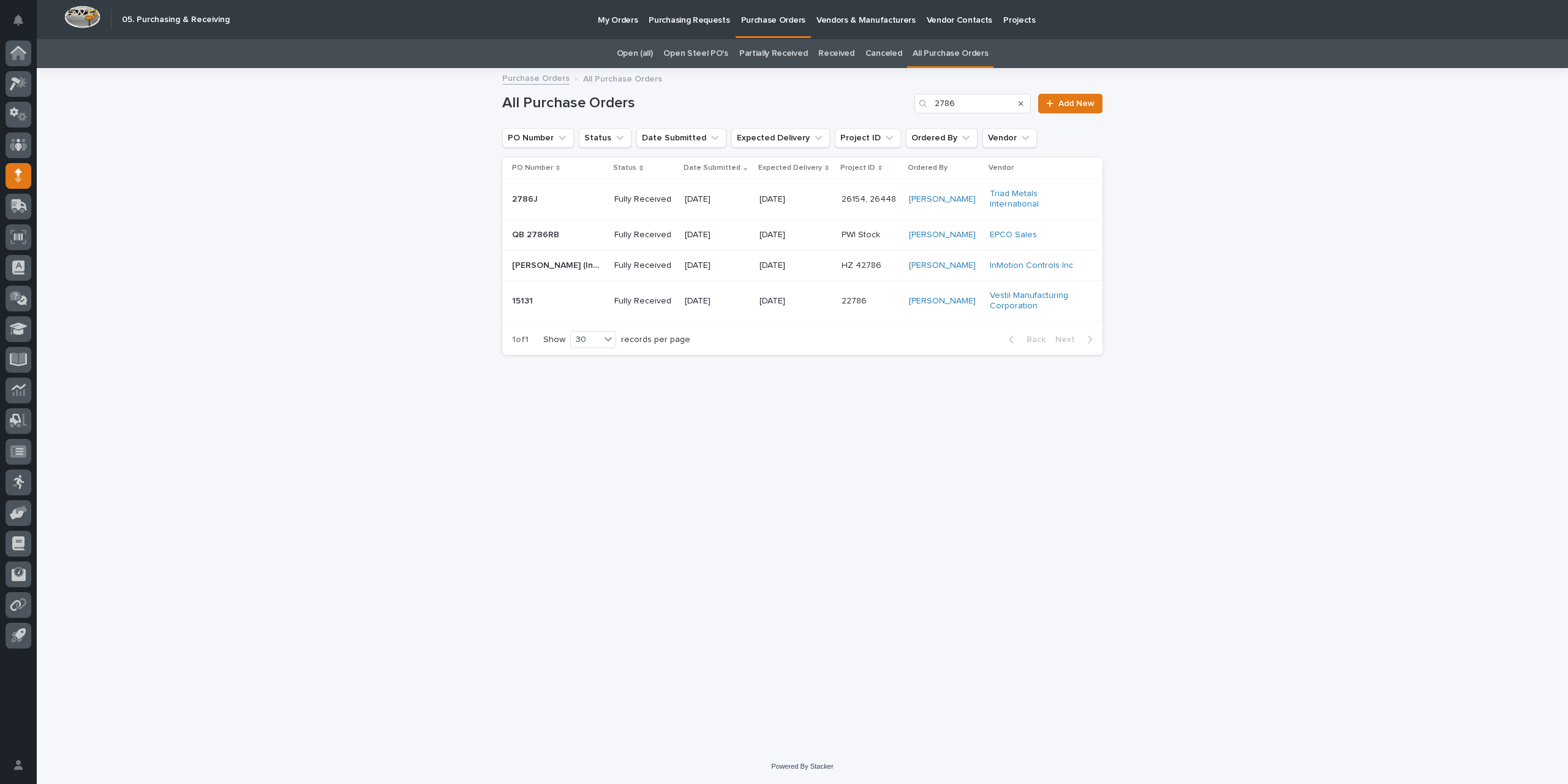
click at [634, 197] on p "Fully Received" at bounding box center [645, 200] width 61 height 10
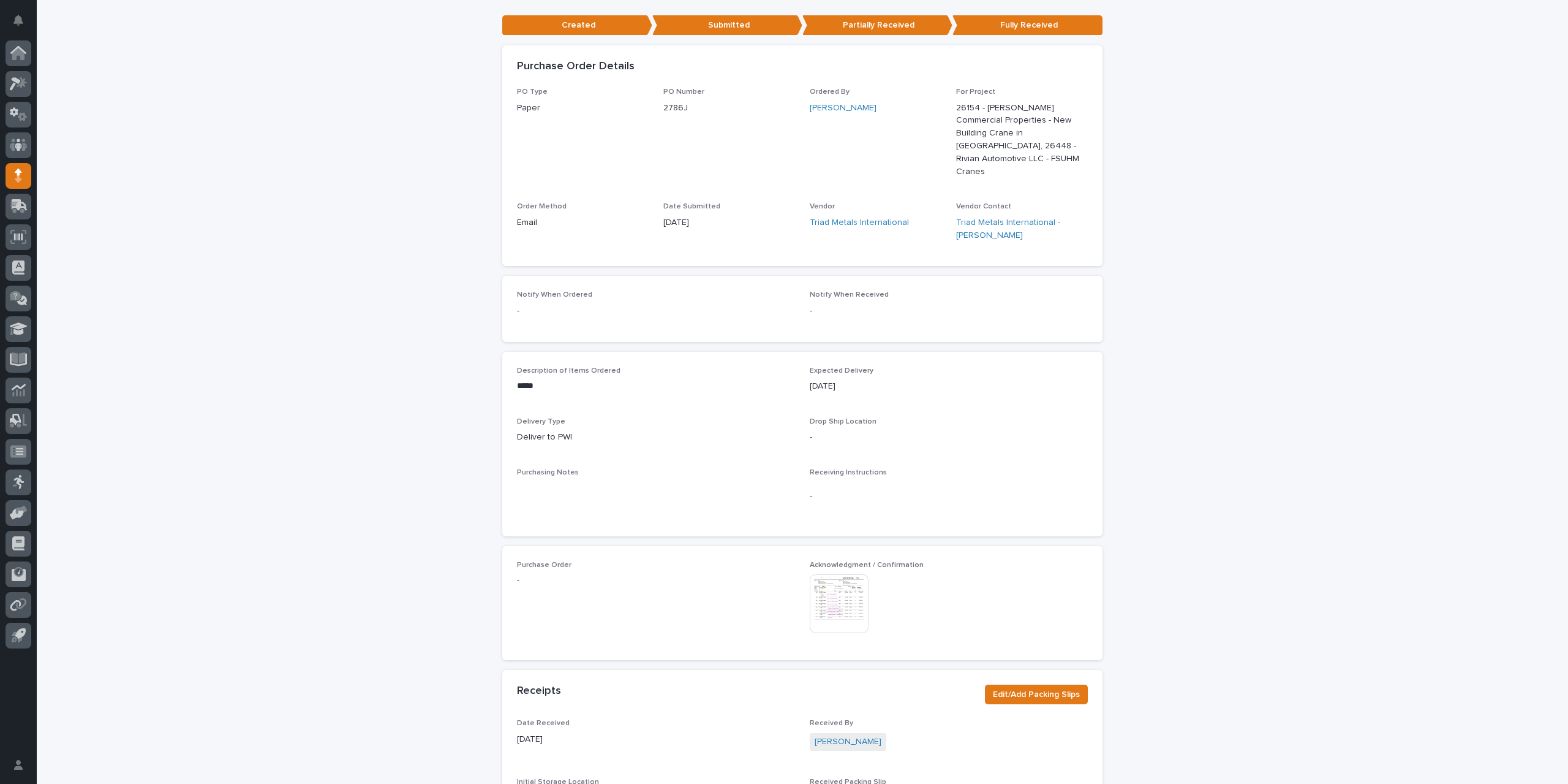
scroll to position [245, 0]
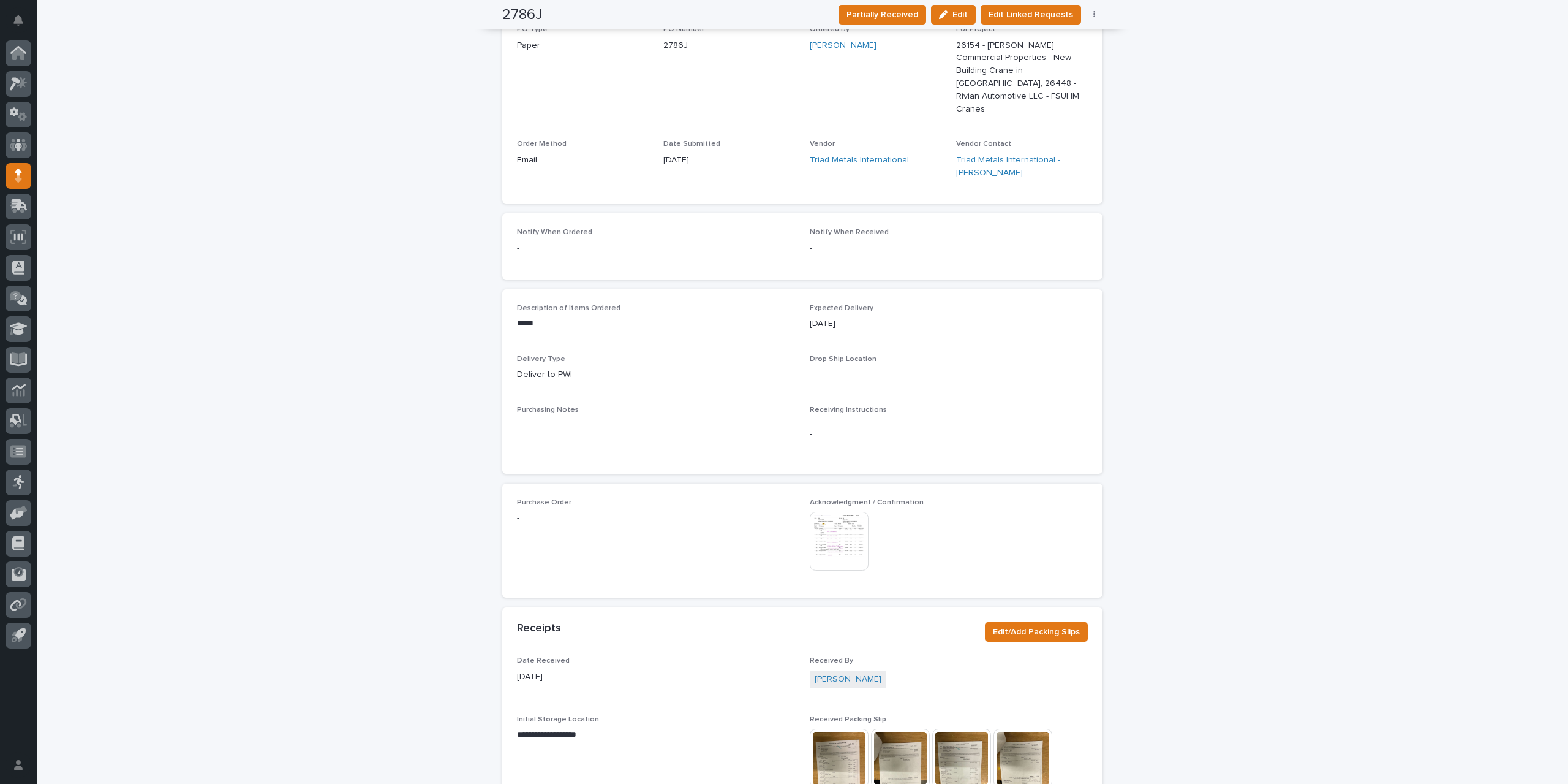
click at [841, 512] on img at bounding box center [839, 541] width 59 height 59
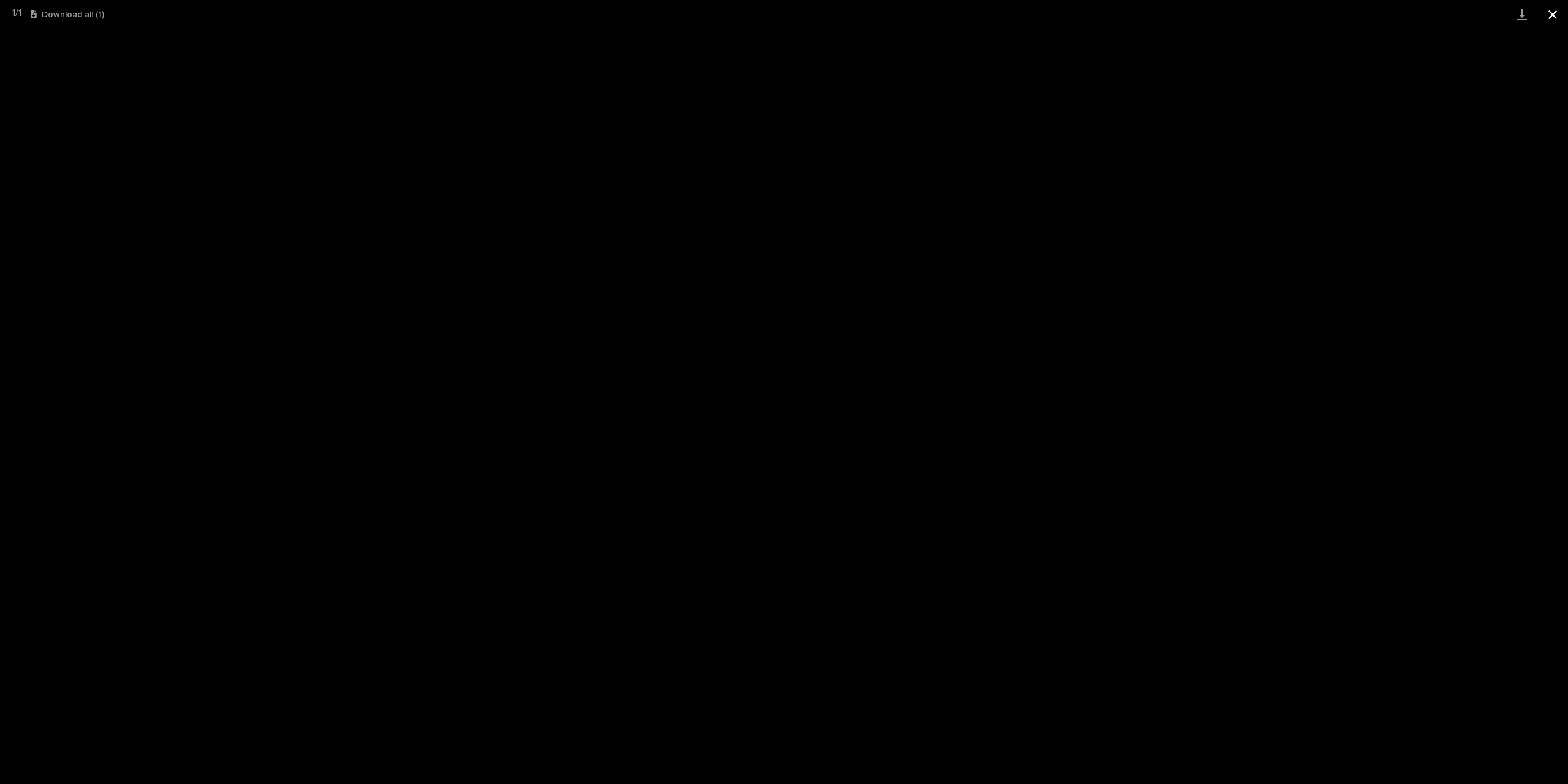
click at [1558, 12] on button "Close gallery" at bounding box center [1552, 14] width 30 height 29
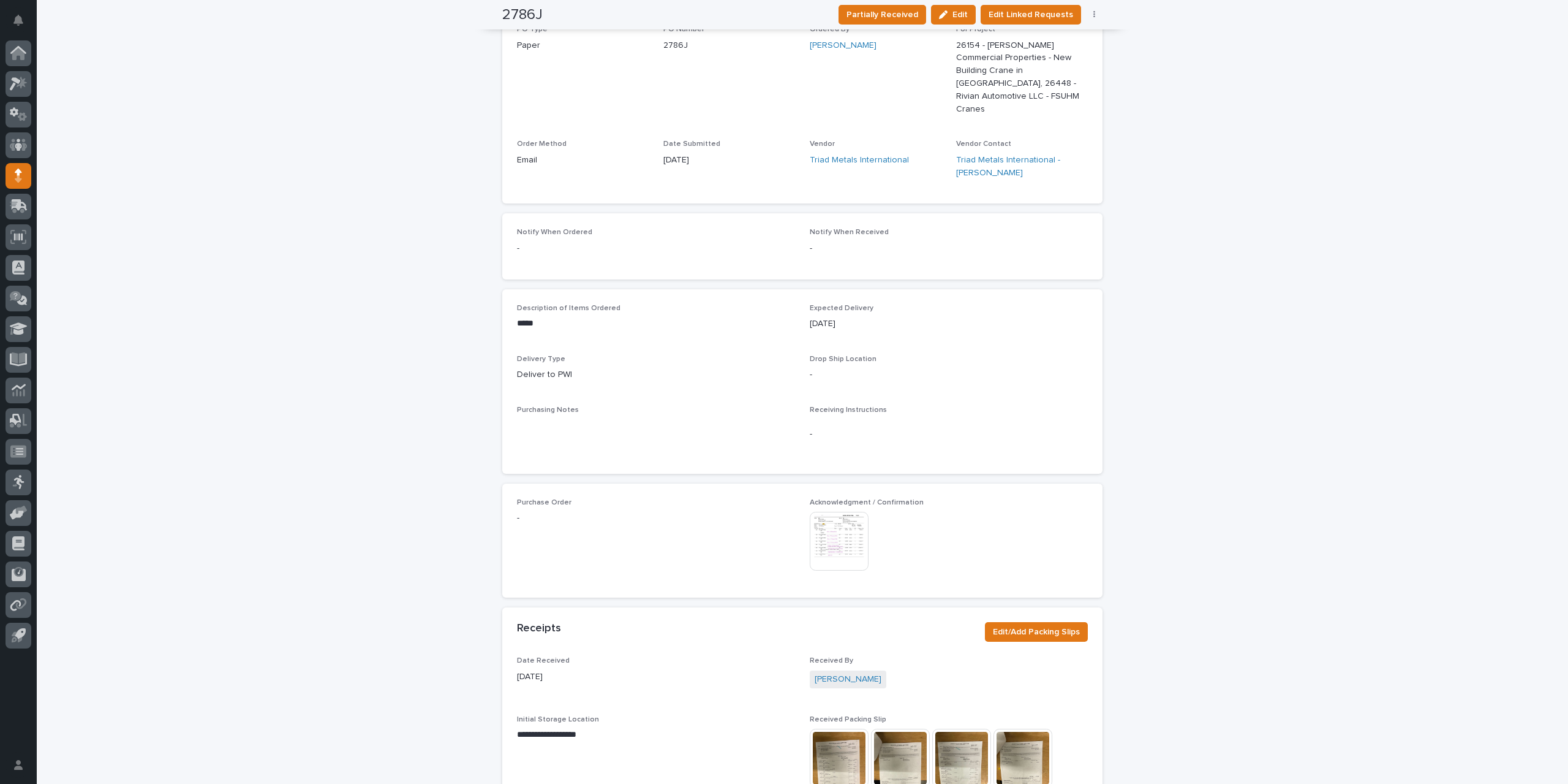
scroll to position [0, 0]
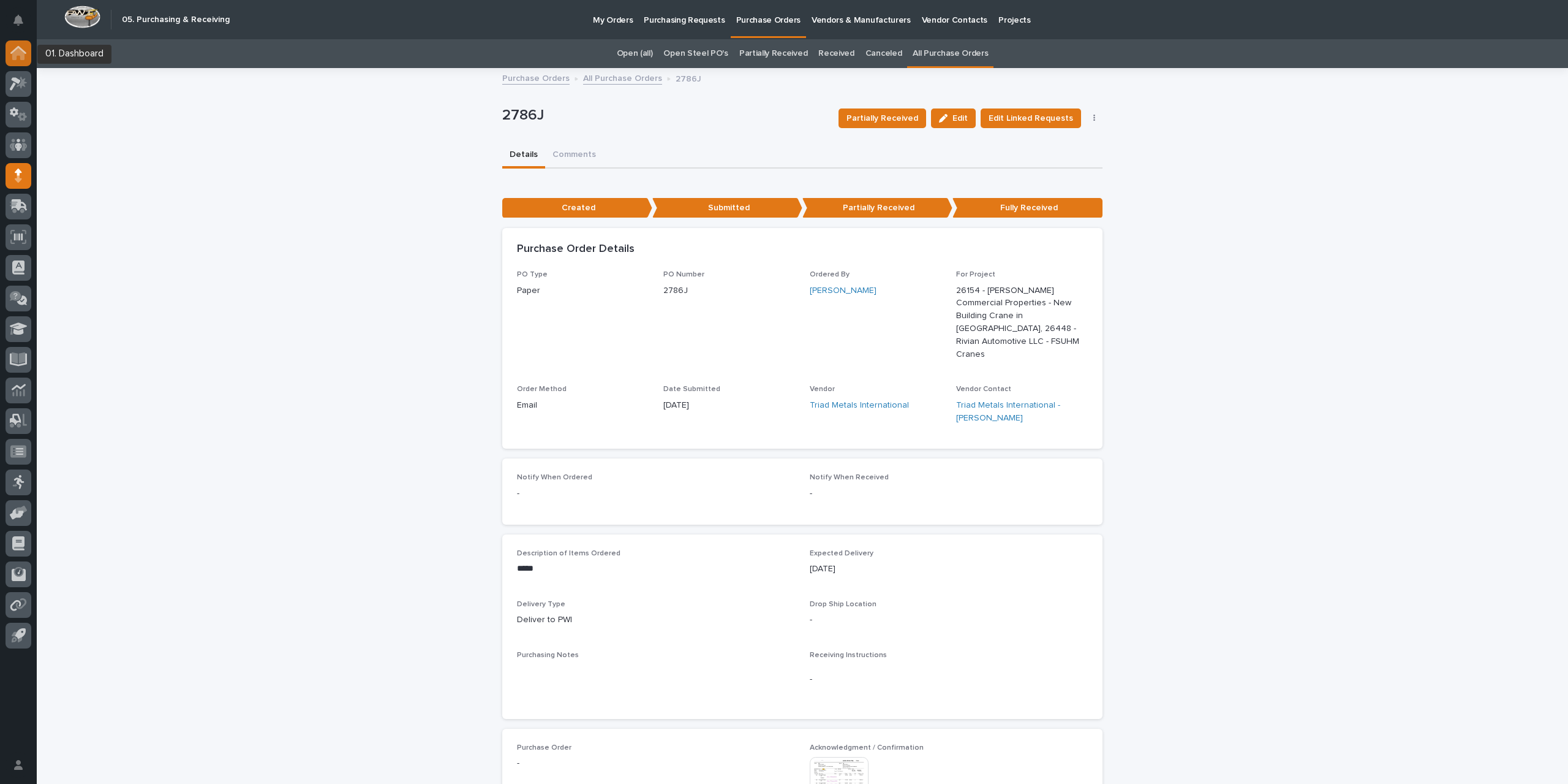
click at [19, 61] on div at bounding box center [19, 54] width 26 height 26
